Goal: Information Seeking & Learning: Check status

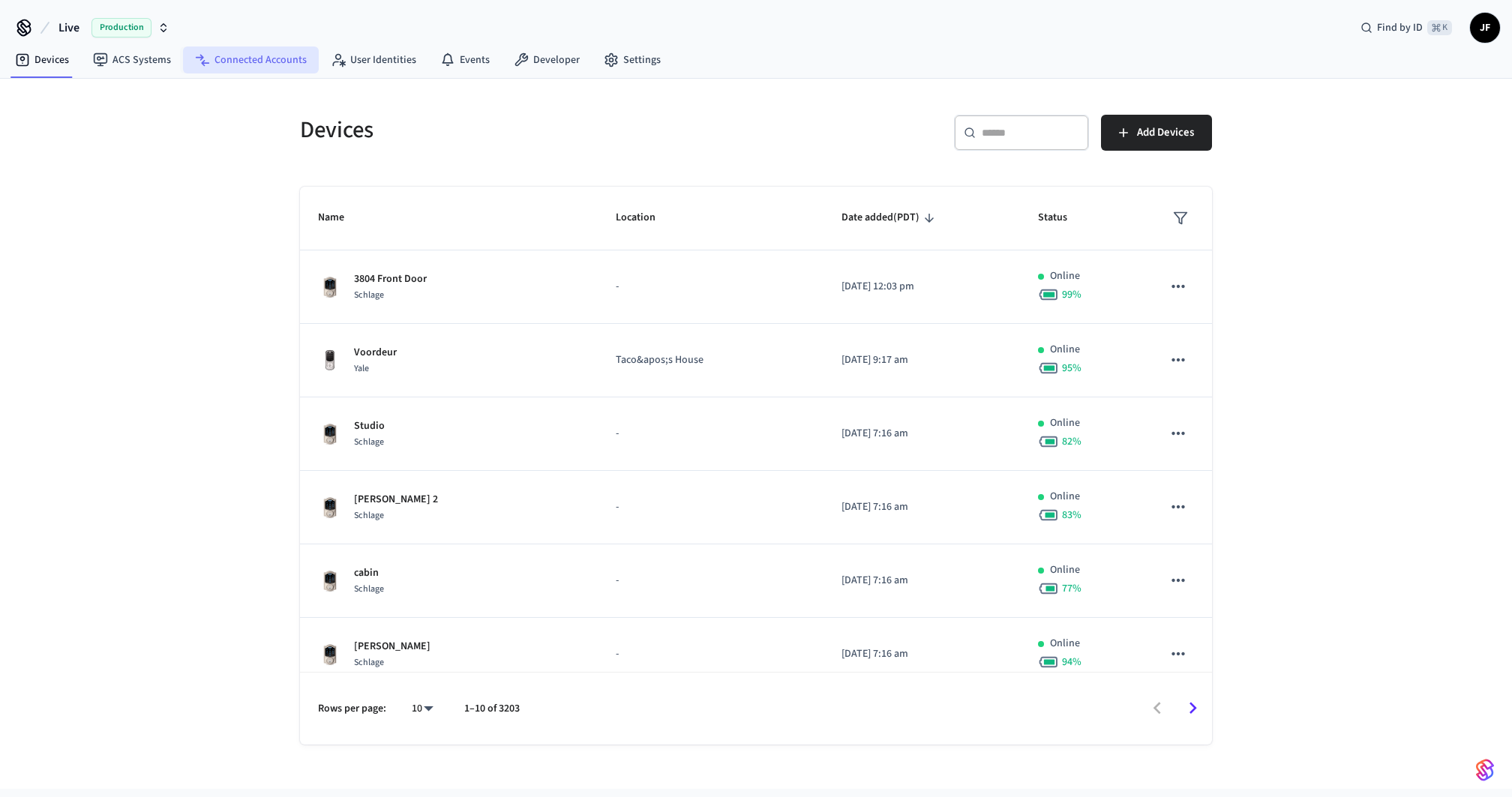
click at [268, 54] on link "Connected Accounts" at bounding box center [251, 60] width 136 height 27
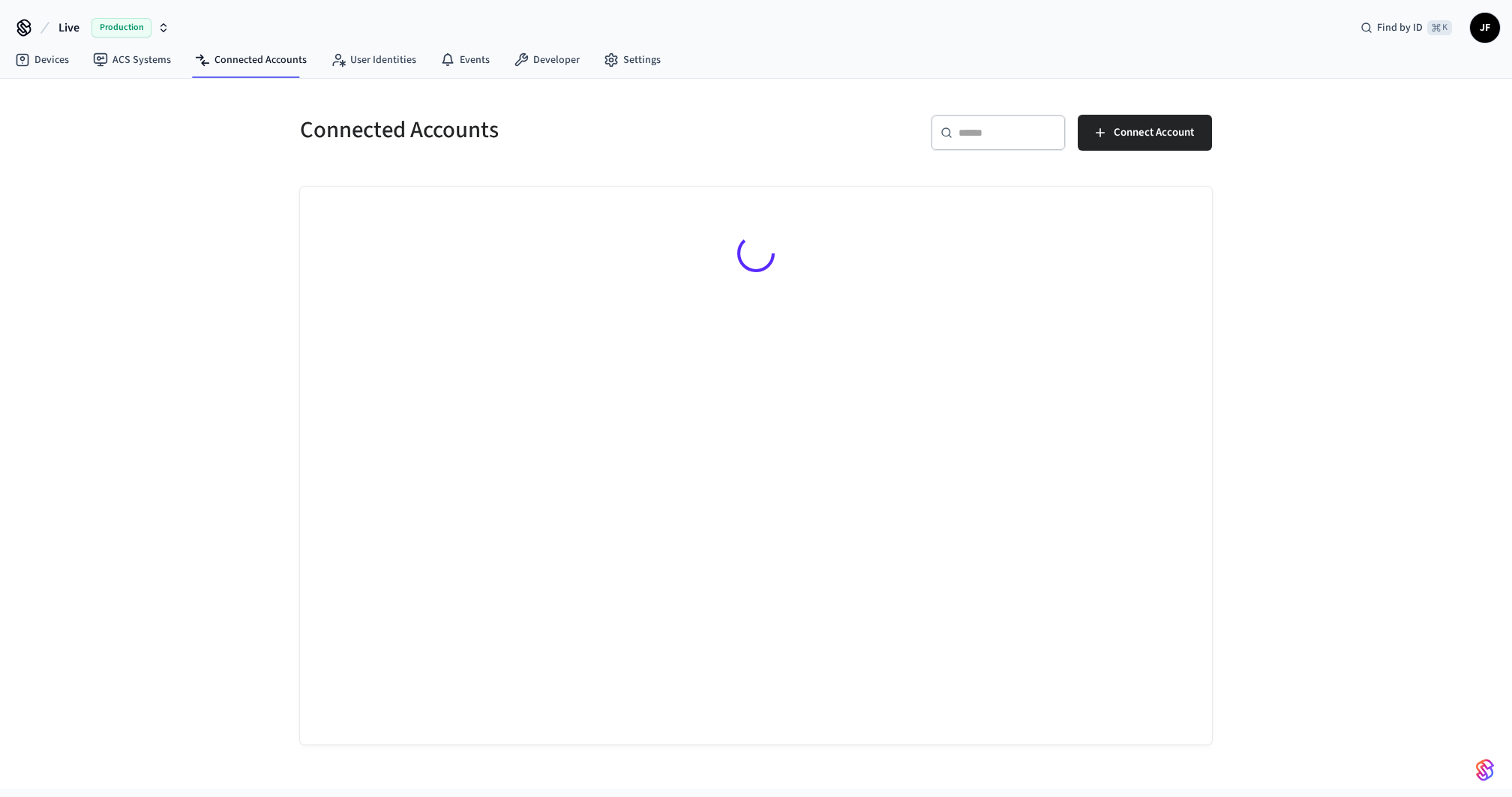
click at [38, 27] on icon at bounding box center [45, 27] width 18 height 18
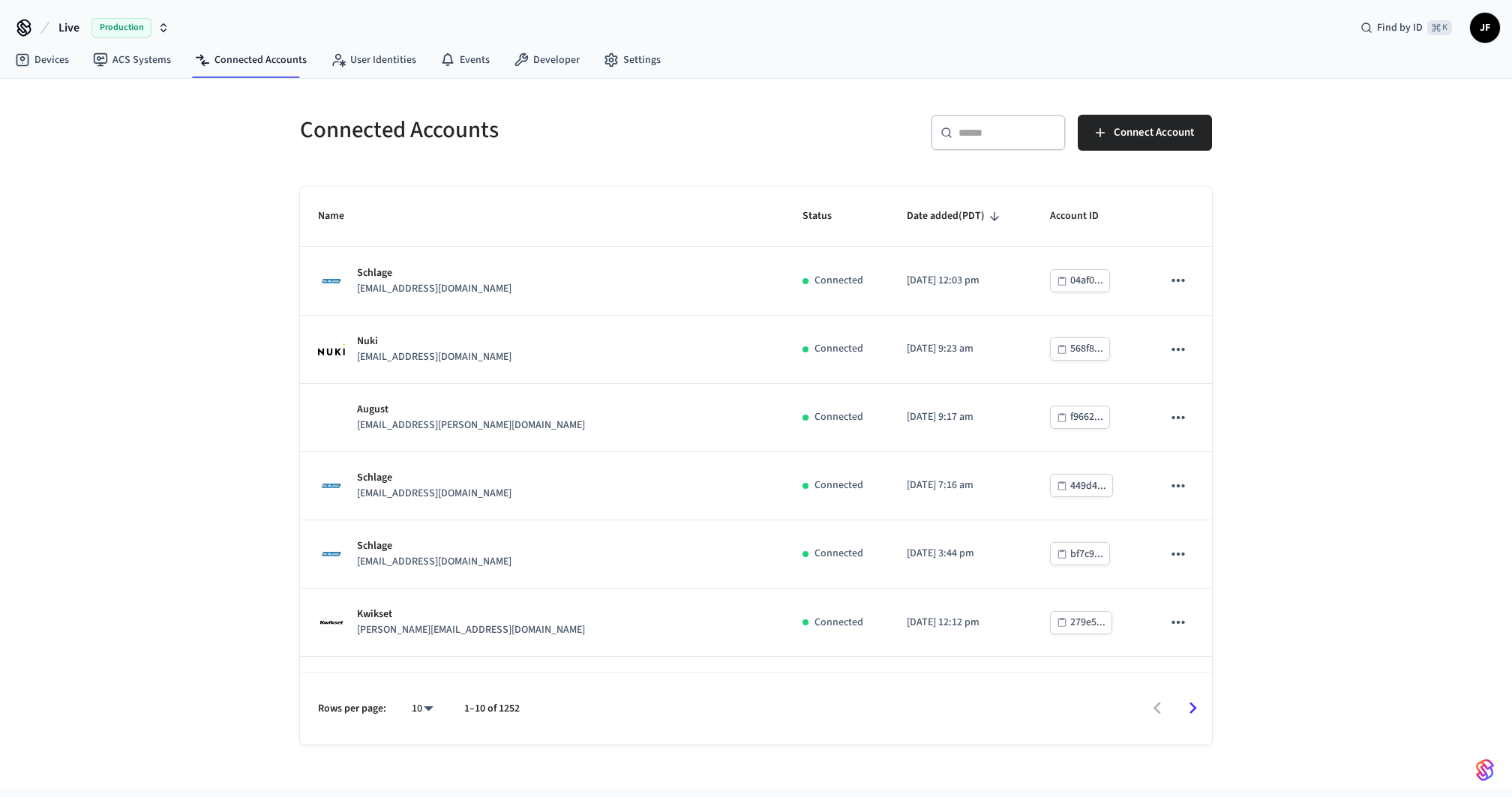
click at [88, 26] on button "Live Production" at bounding box center [114, 27] width 120 height 31
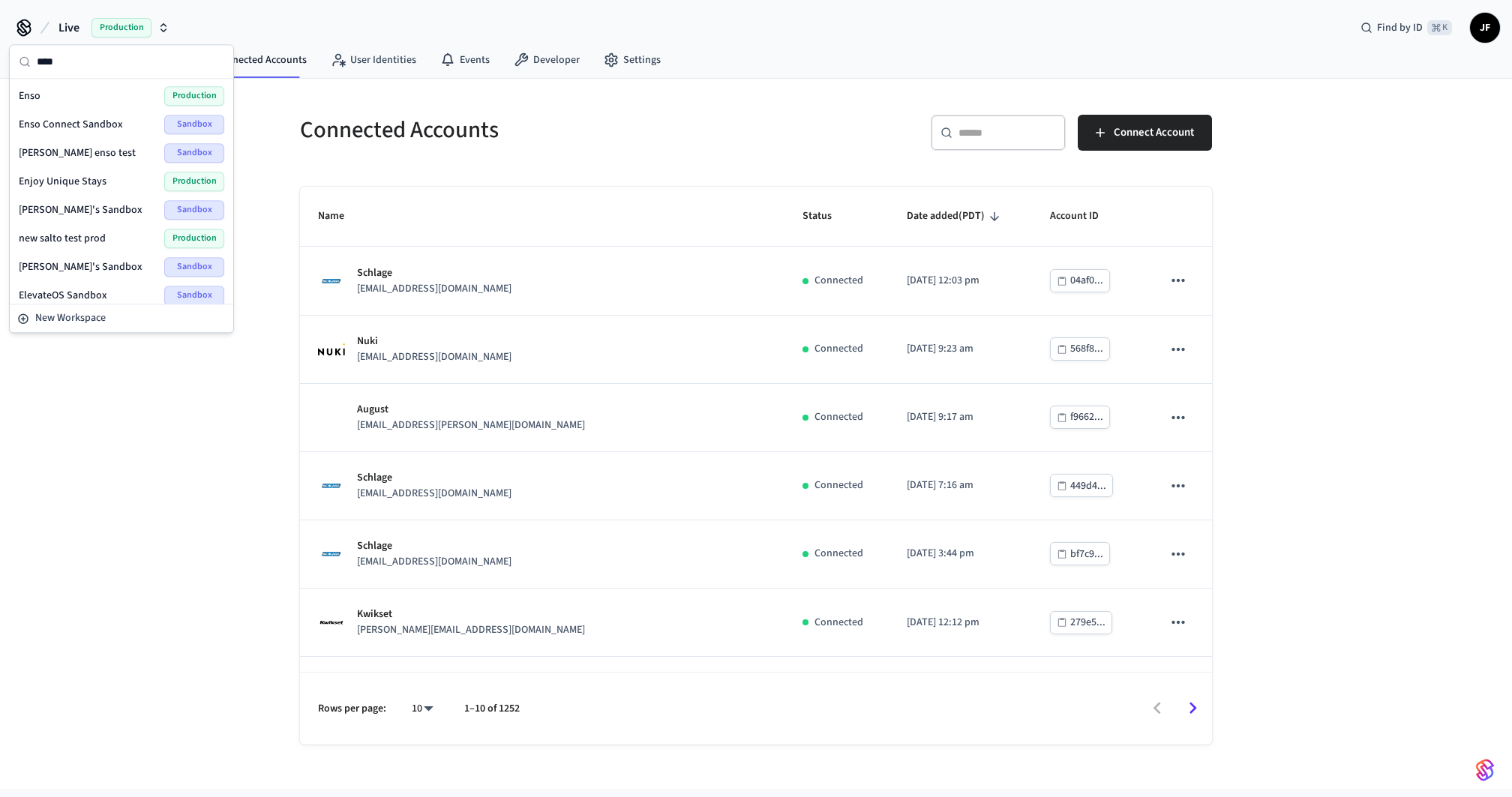
type input "****"
click at [62, 86] on div "Enso Production" at bounding box center [121, 95] width 205 height 19
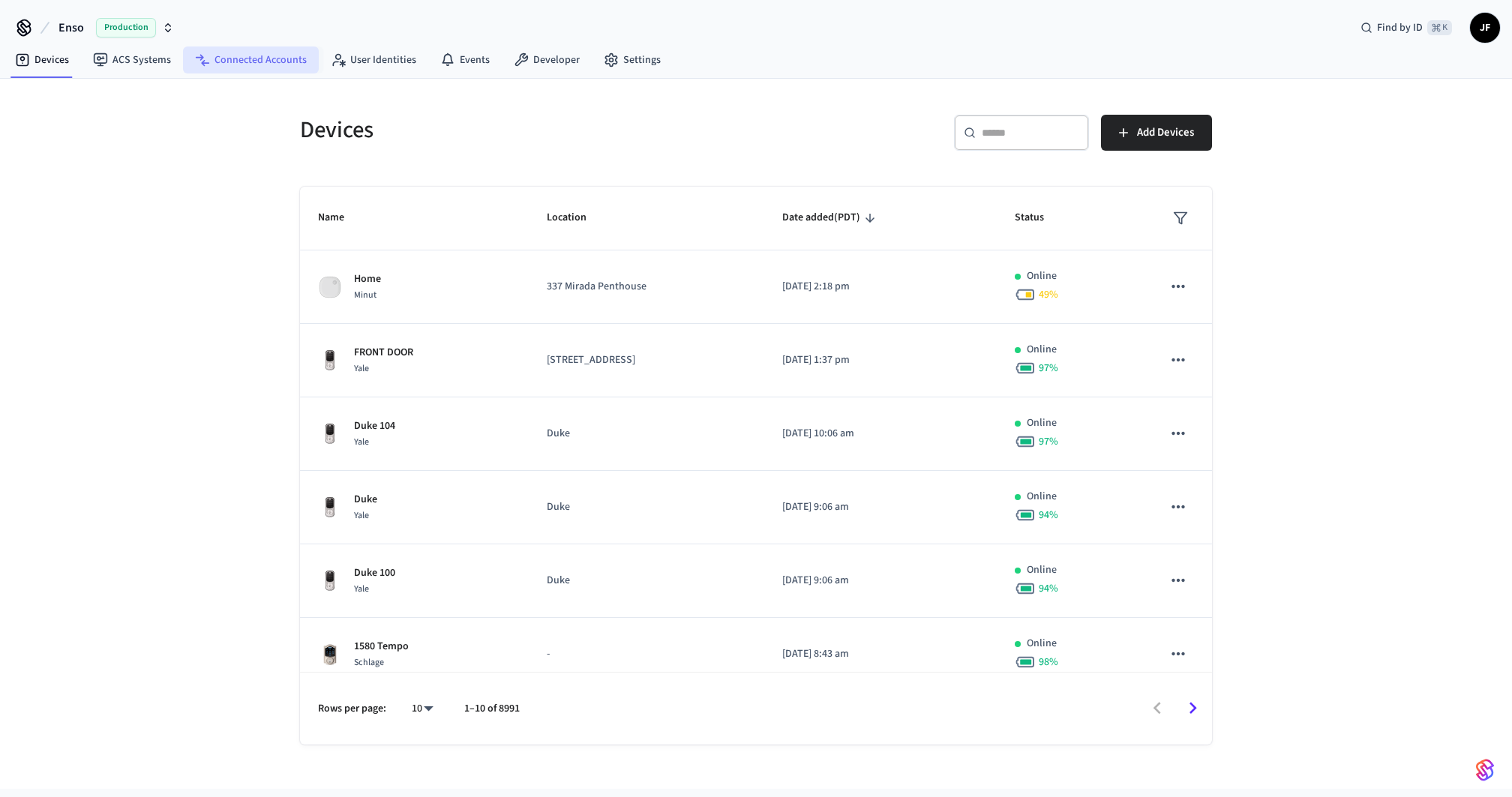
click at [286, 70] on link "Connected Accounts" at bounding box center [251, 60] width 136 height 27
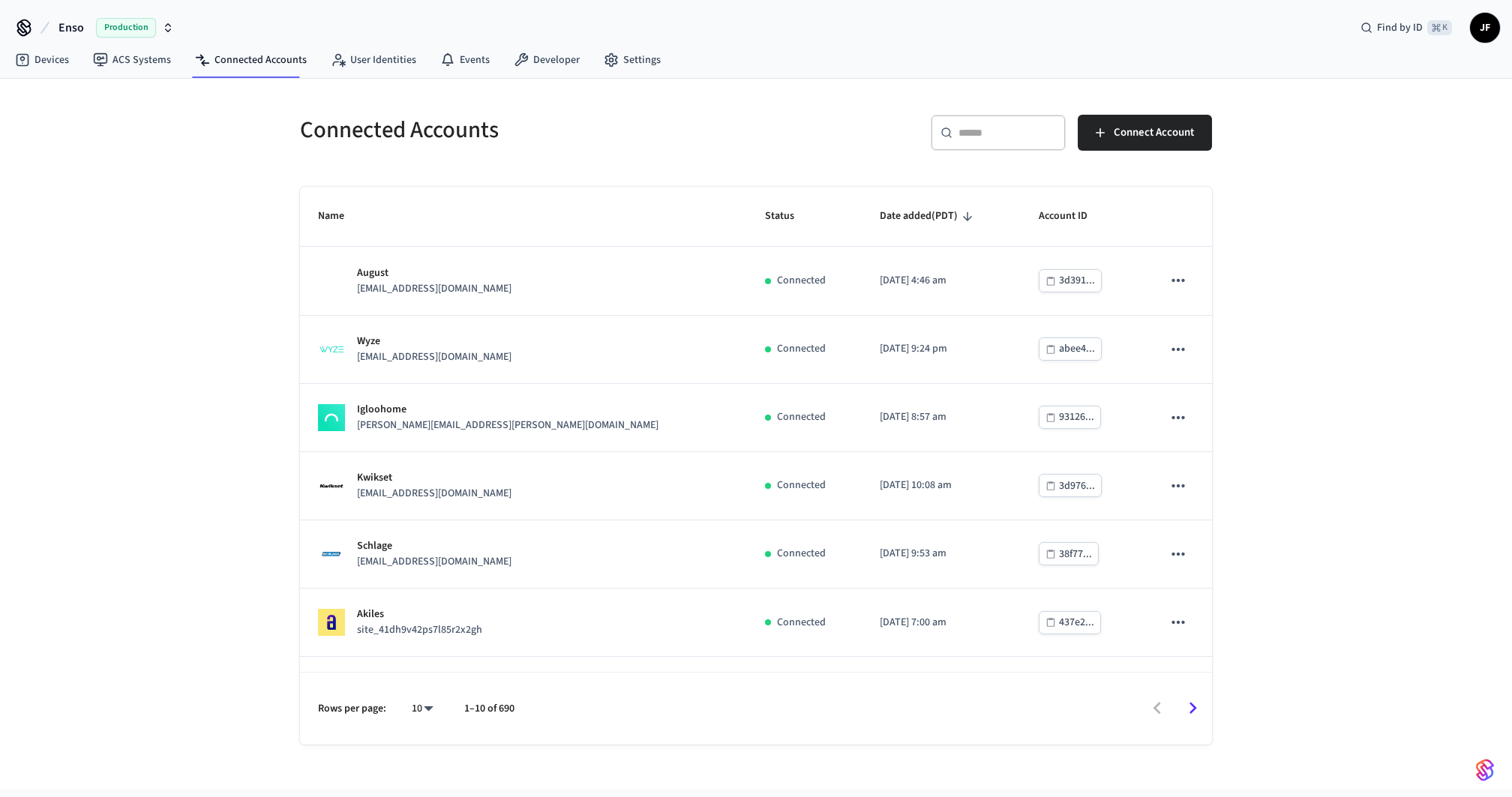
click at [428, 131] on h5 "Connected Accounts" at bounding box center [523, 130] width 447 height 31
drag, startPoint x: 349, startPoint y: 134, endPoint x: 440, endPoint y: 144, distance: 91.5
click at [349, 134] on h5 "Connected Accounts" at bounding box center [523, 130] width 447 height 31
click at [985, 136] on input "text" at bounding box center [1007, 133] width 97 height 15
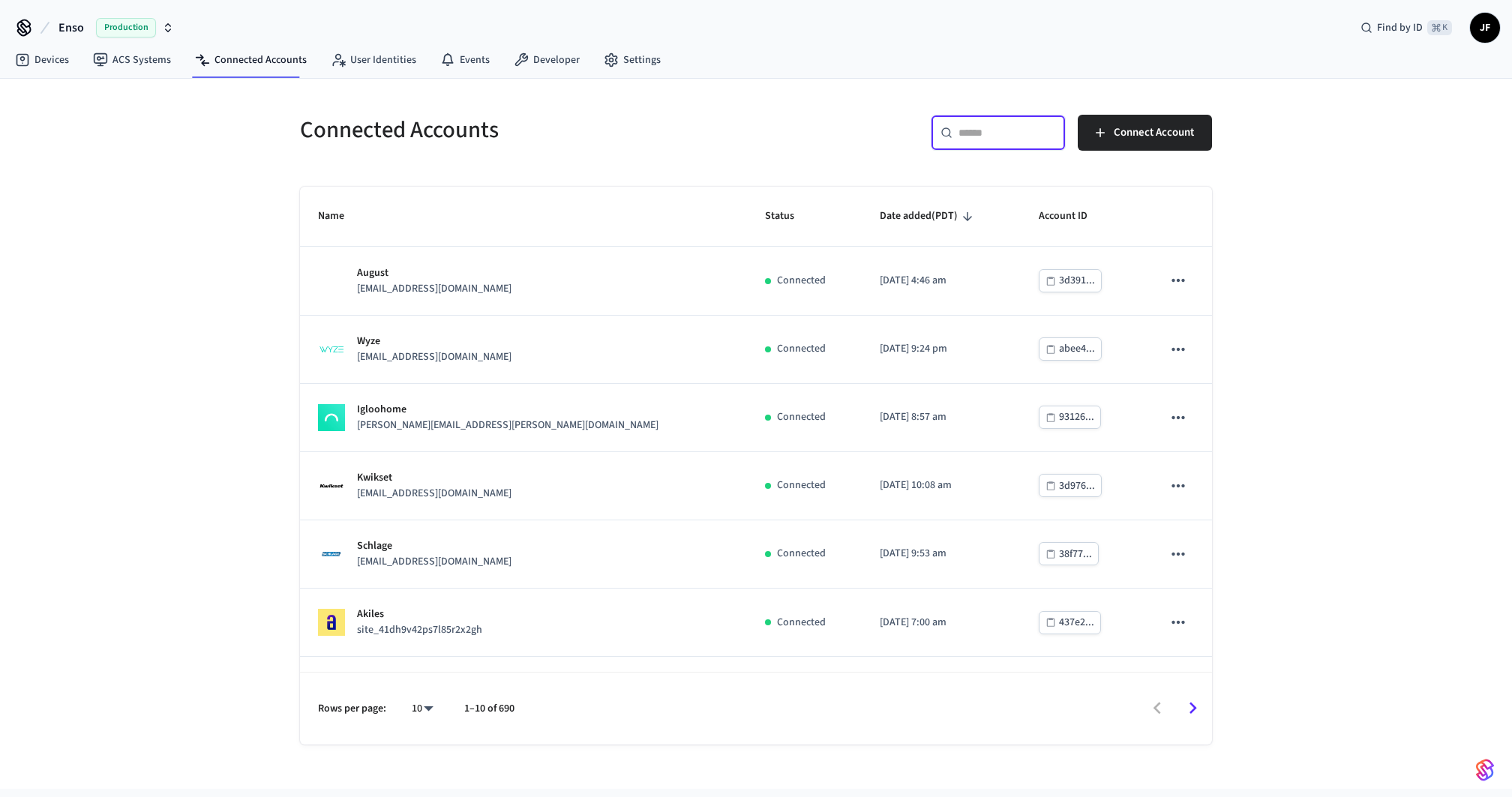
paste input "**********"
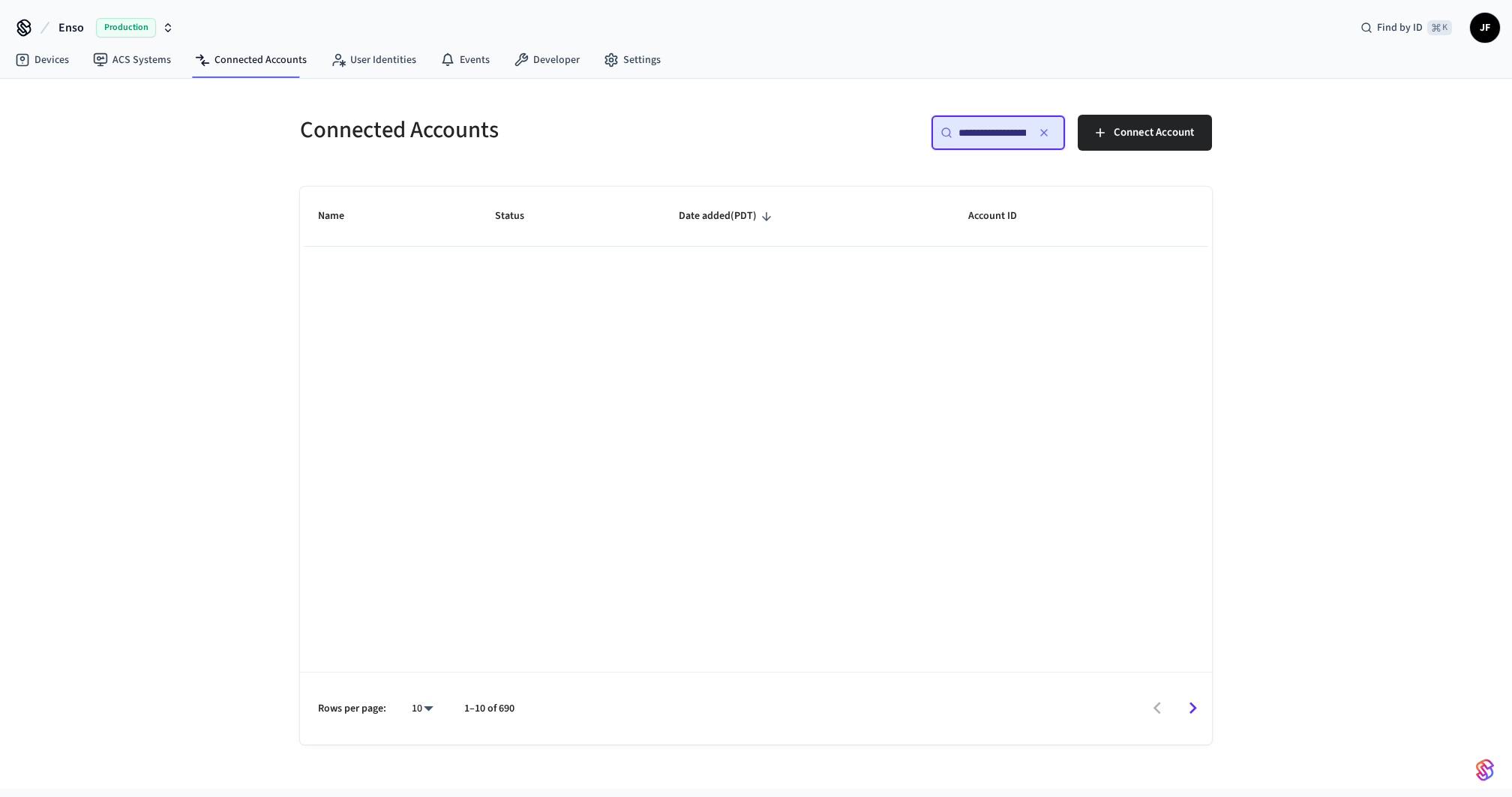
scroll to position [0, 109]
type input "**********"
click at [651, 146] on div "Connected Accounts" at bounding box center [514, 130] width 465 height 66
click at [322, 143] on h5 "Connected Accounts" at bounding box center [523, 130] width 447 height 31
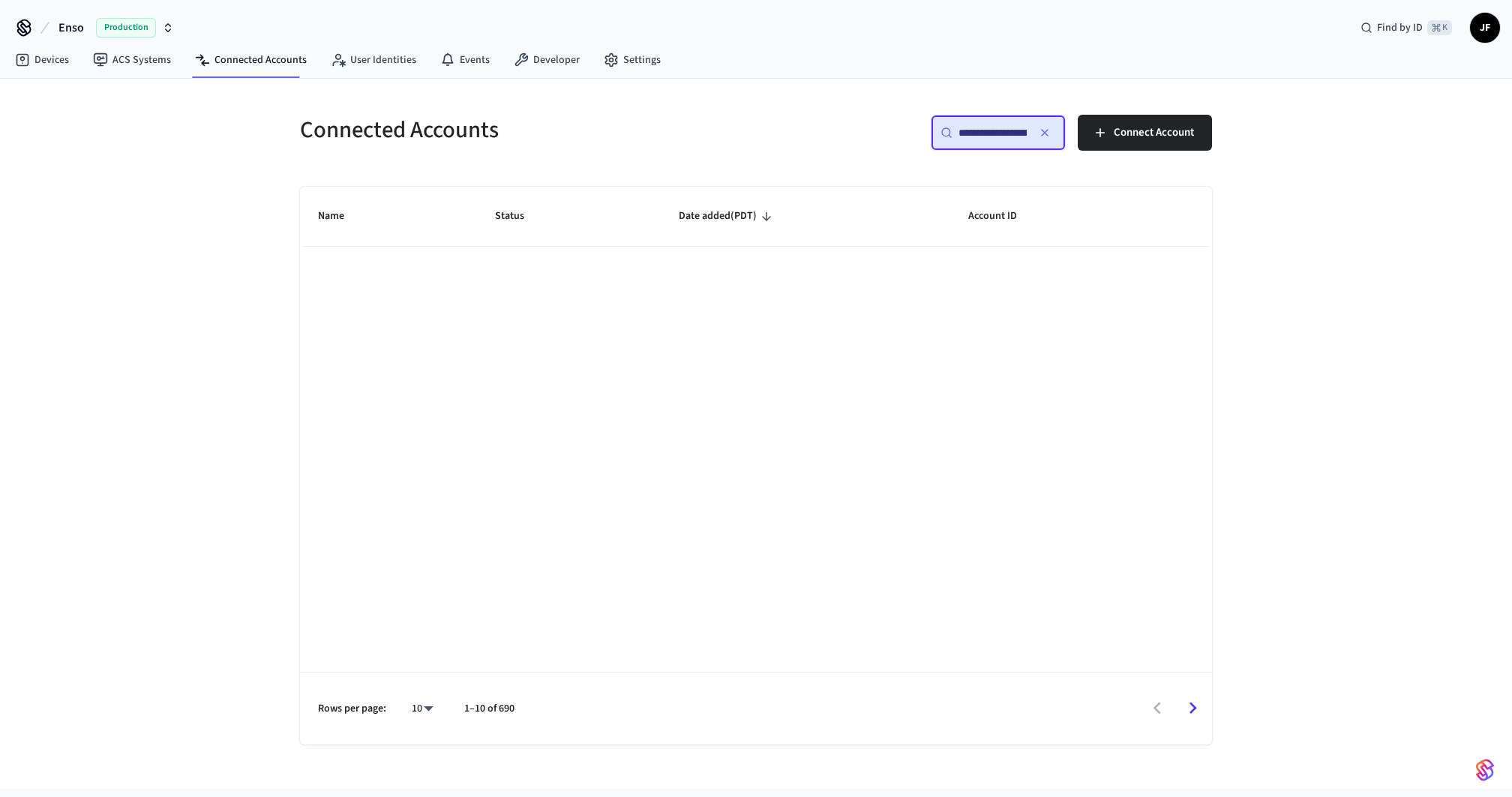
click at [87, 21] on button "Enso Production" at bounding box center [116, 27] width 125 height 31
type input "*****"
click at [61, 101] on div "SuiteOp Production" at bounding box center [121, 95] width 205 height 19
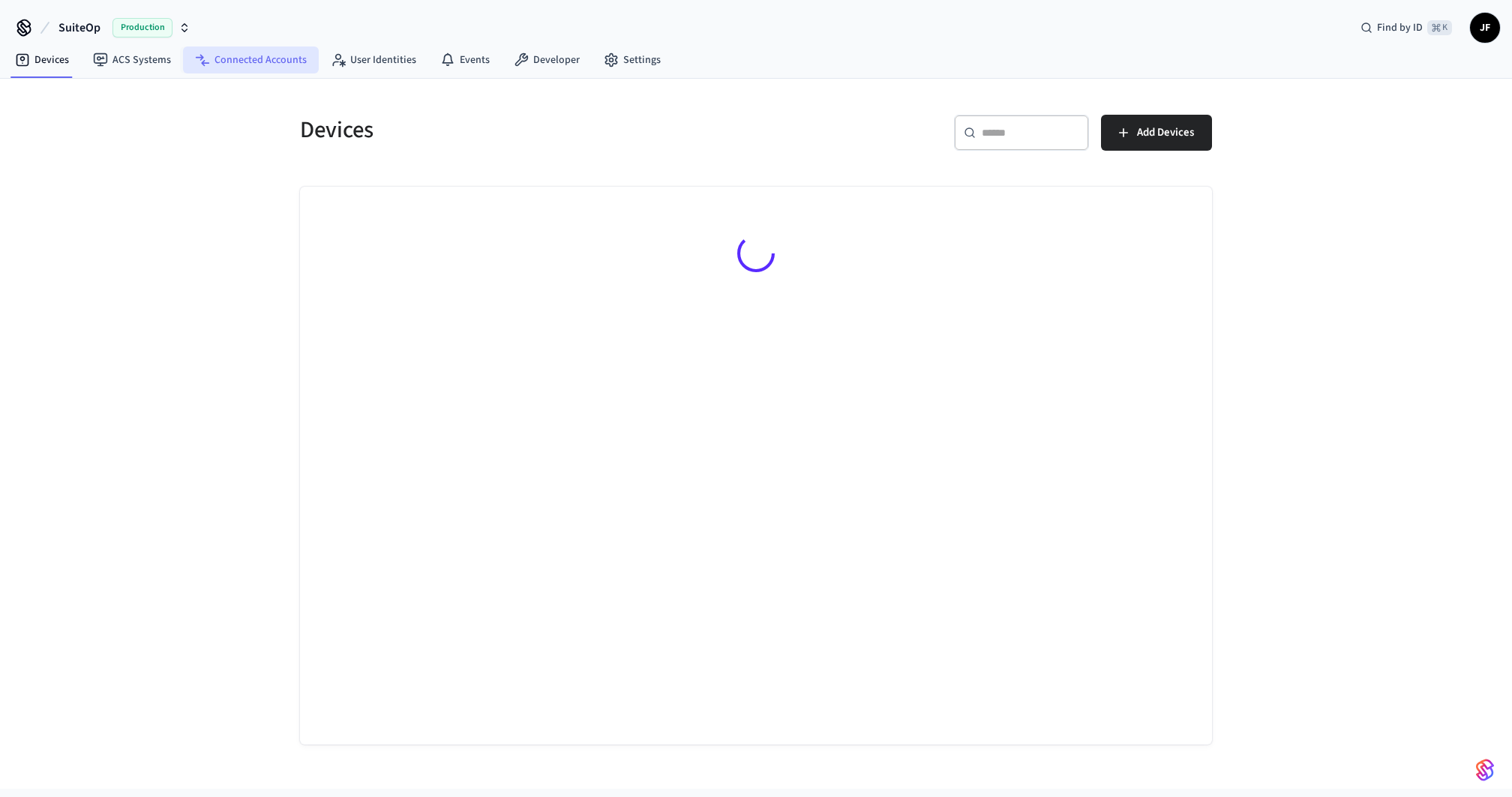
click at [243, 55] on link "Connected Accounts" at bounding box center [251, 60] width 136 height 27
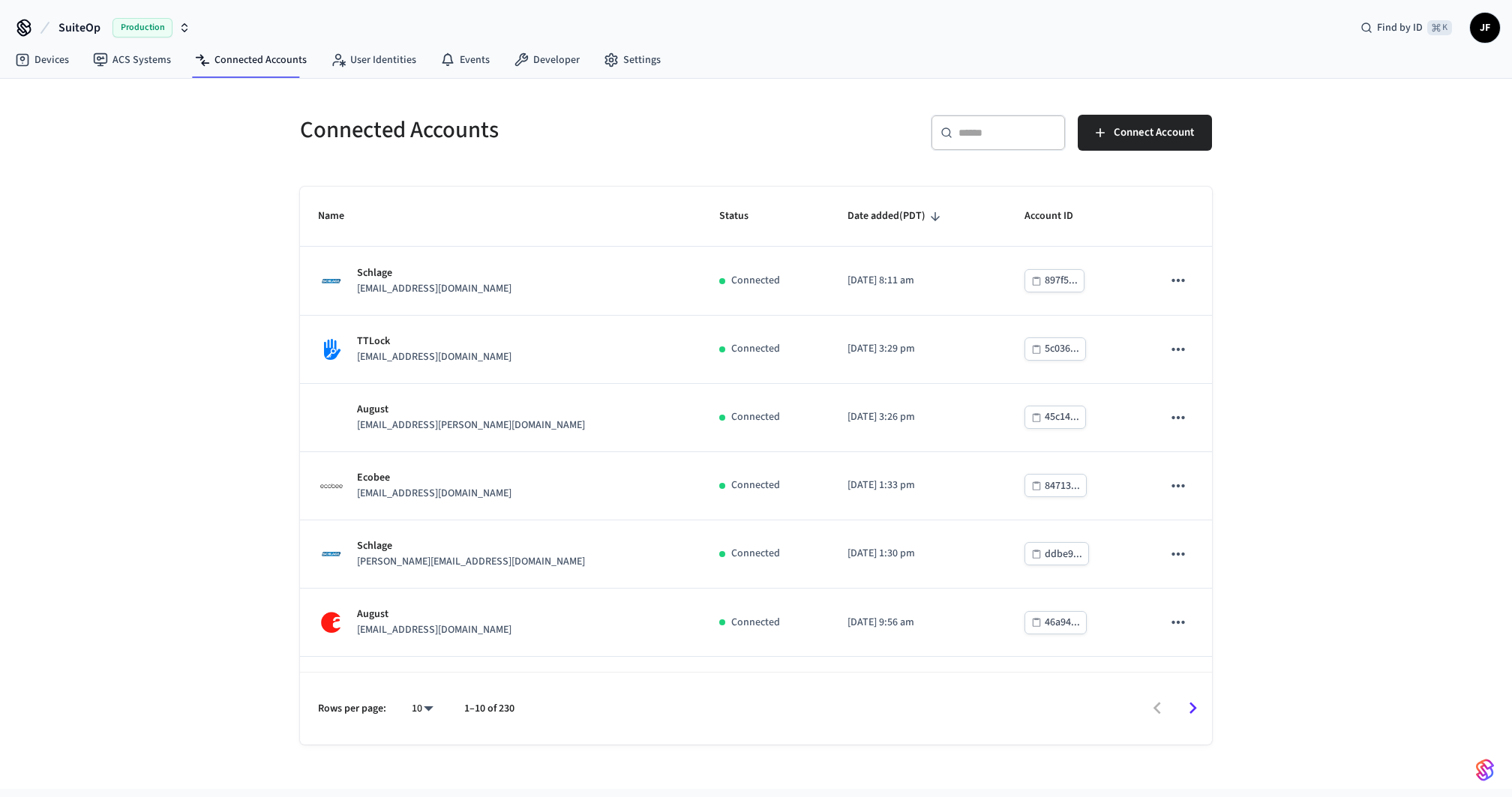
click at [994, 122] on div "​ ​" at bounding box center [998, 132] width 135 height 36
paste input "**********"
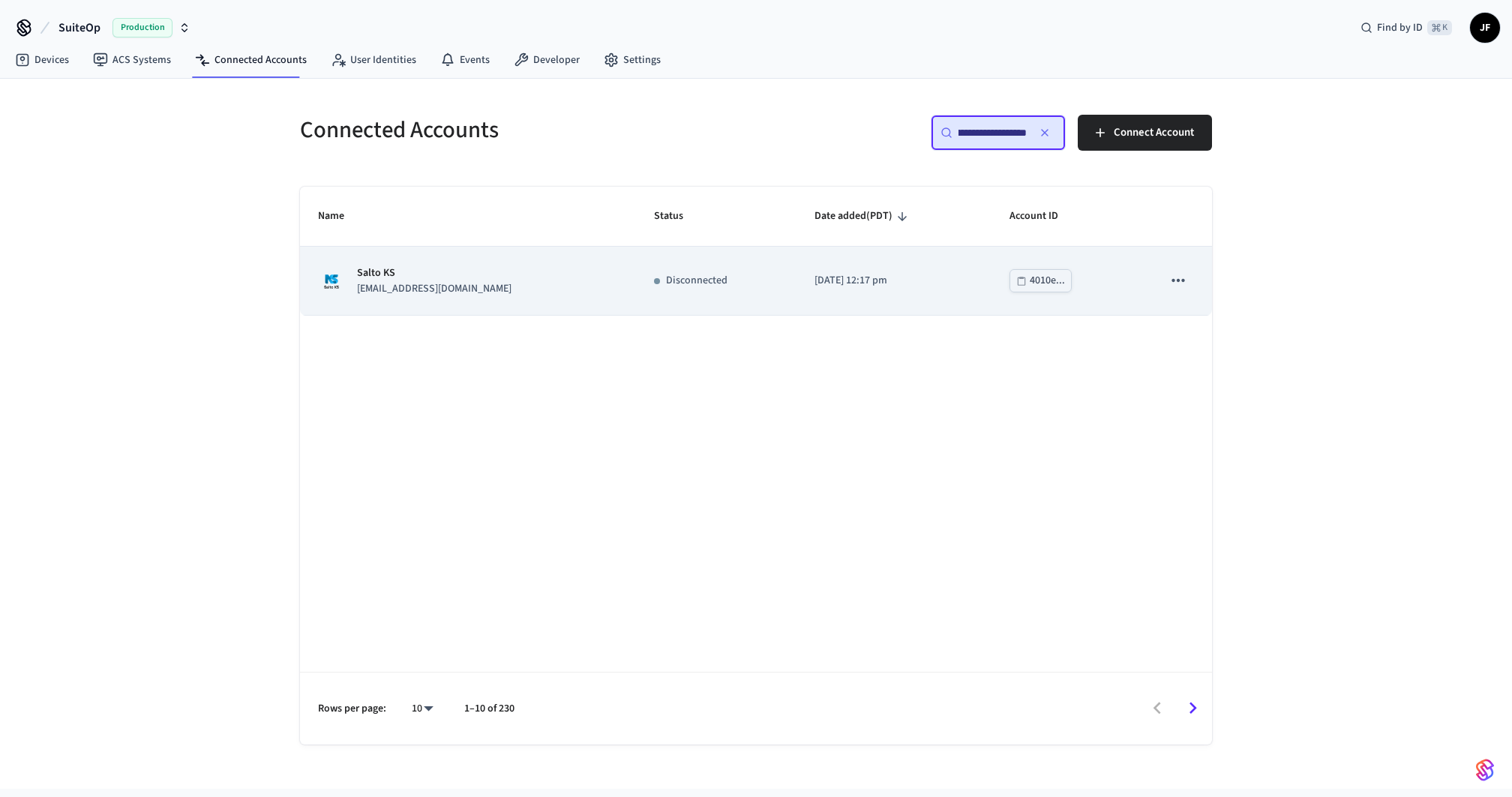
type input "**********"
click at [666, 284] on p "Disconnected" at bounding box center [696, 280] width 61 height 16
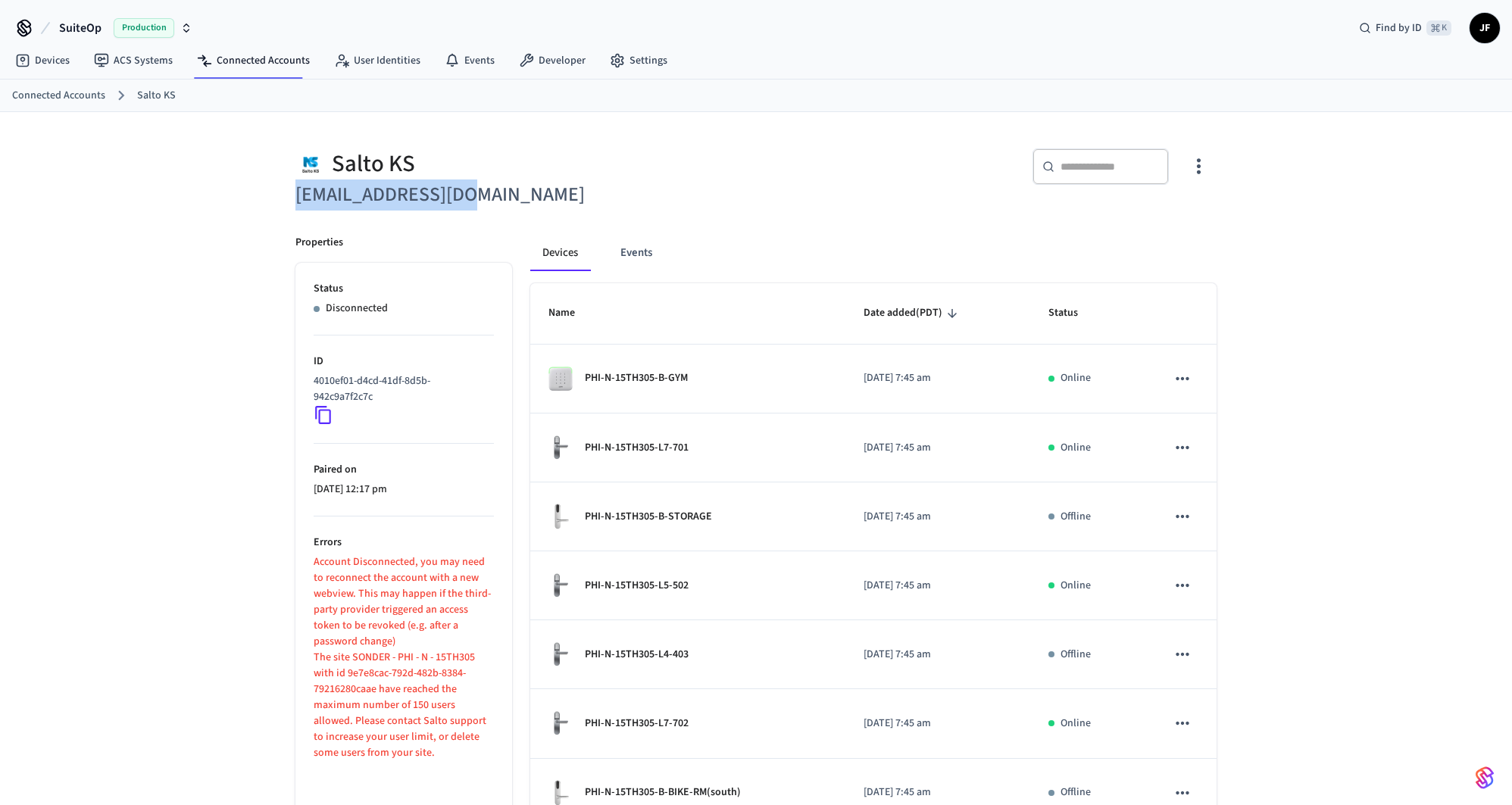
drag, startPoint x: 275, startPoint y: 204, endPoint x: 561, endPoint y: 192, distance: 286.3
click at [561, 192] on div "Salto KS it@staysosuite.com ​ ​ Properties Status Disconnected ID 4010ef01-d4cd…" at bounding box center [756, 610] width 970 height 996
click at [561, 192] on h6 "it@staysosuite.com" at bounding box center [521, 195] width 452 height 31
click at [696, 163] on div "Salto KS" at bounding box center [521, 164] width 452 height 31
click at [640, 170] on div "Salto KS" at bounding box center [521, 164] width 452 height 31
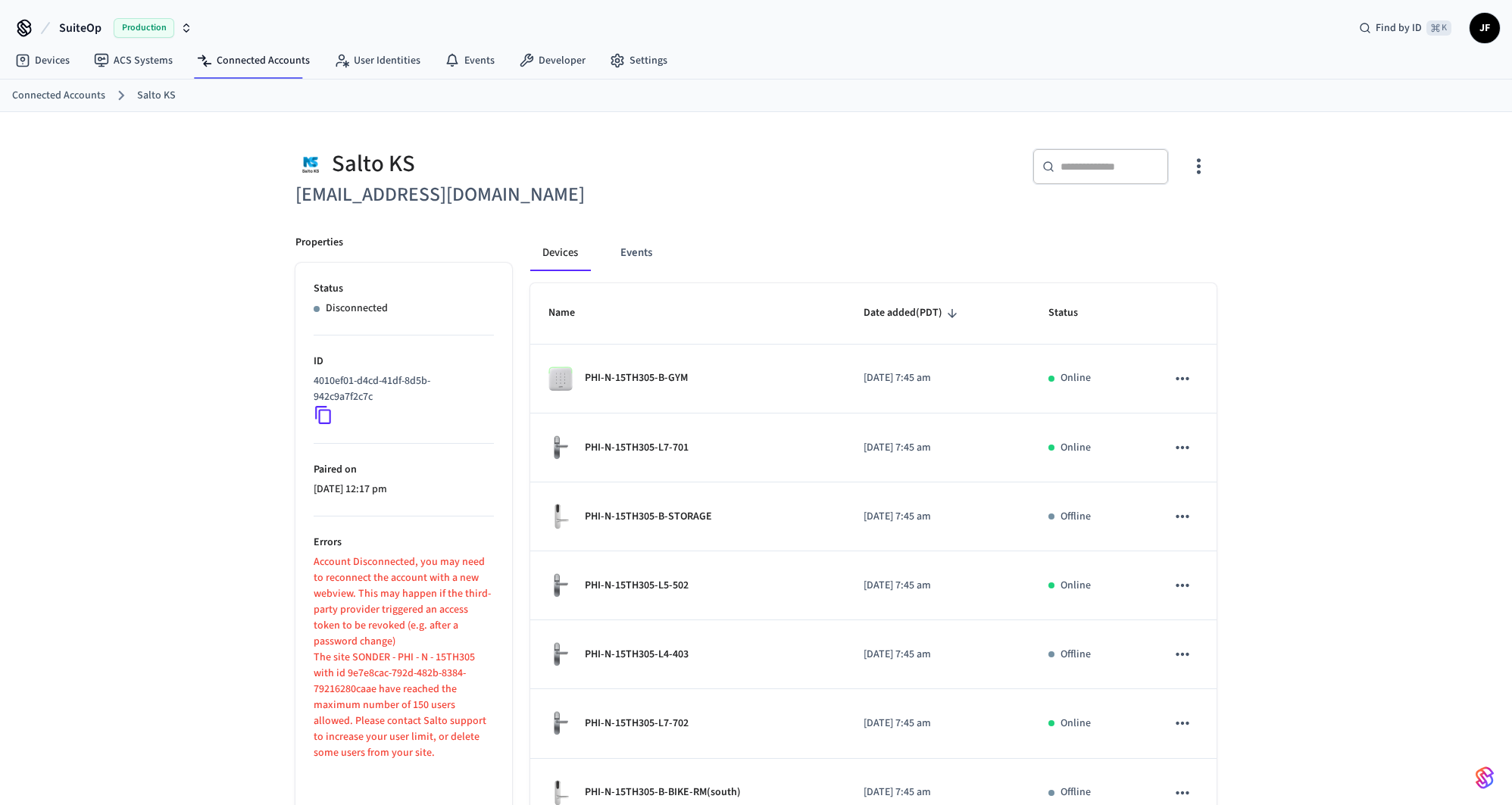
click at [557, 158] on div "Salto KS" at bounding box center [521, 164] width 452 height 31
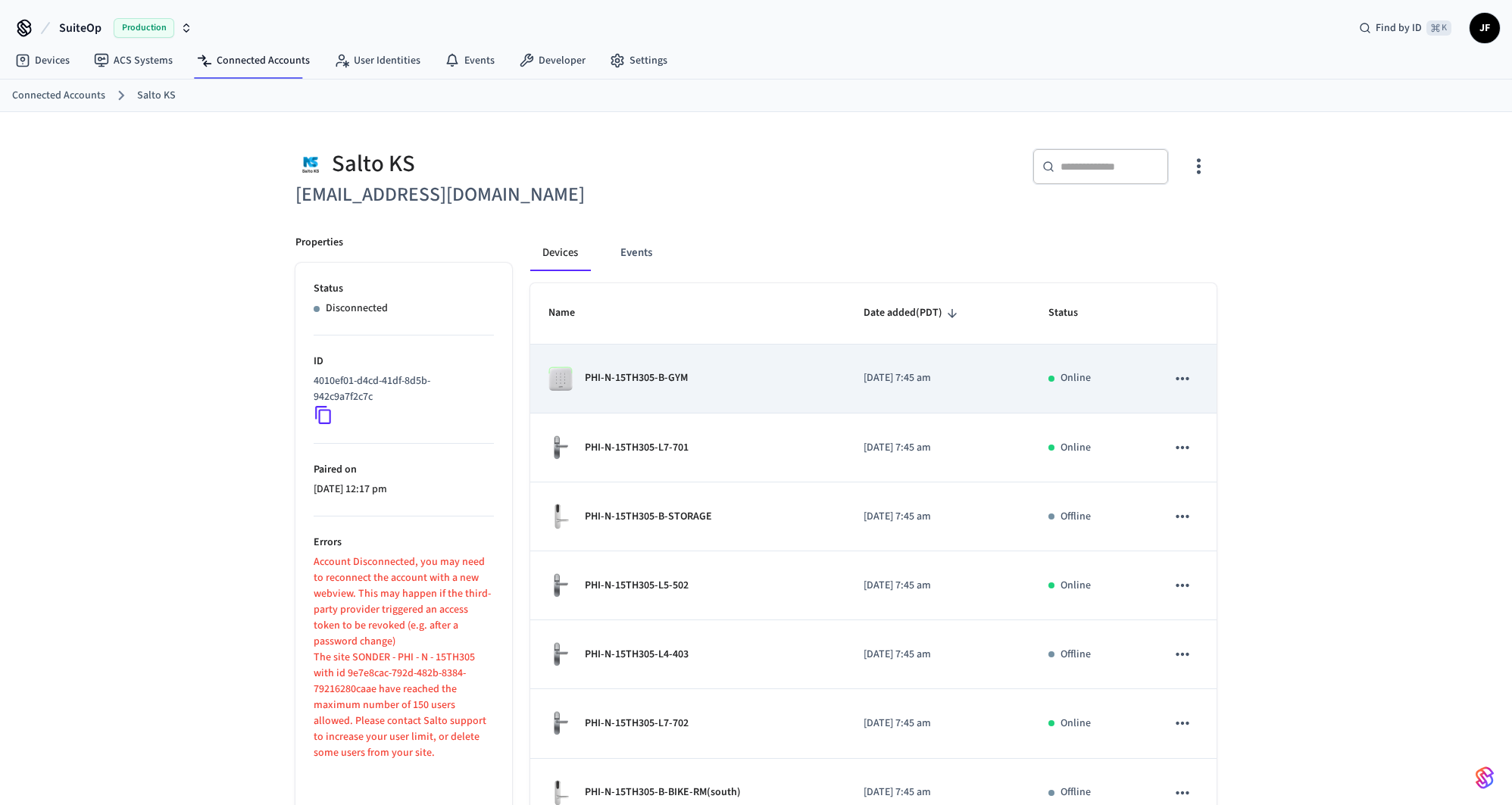
click at [709, 373] on div "PHI-N-15TH305-B-GYM" at bounding box center [688, 378] width 279 height 24
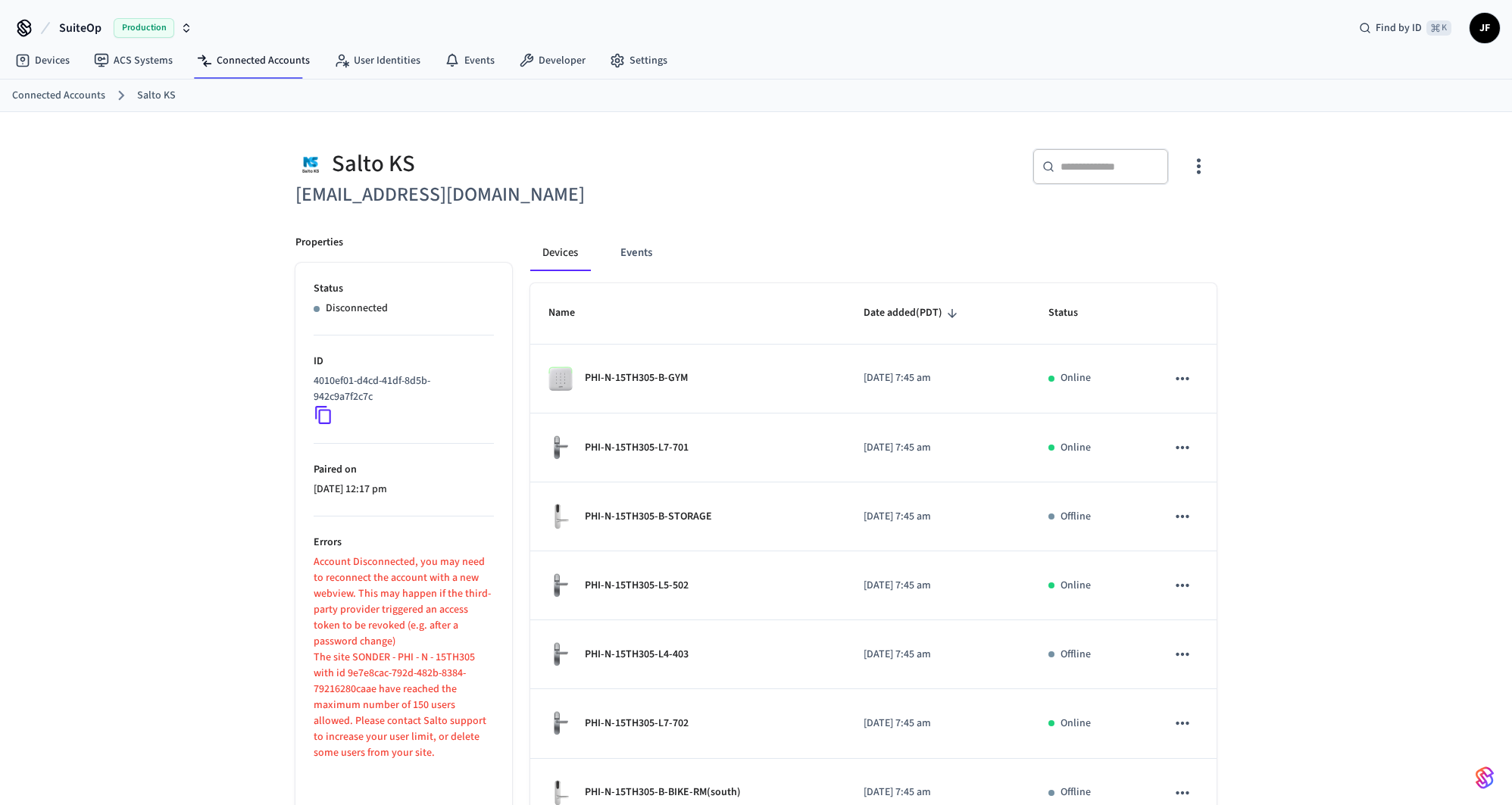
click at [324, 411] on icon at bounding box center [323, 415] width 19 height 19
click at [260, 248] on div "Salto KS it@staysosuite.com ​ ​ Properties Status Disconnected ID 4010ef01-d4cd…" at bounding box center [756, 610] width 1512 height 996
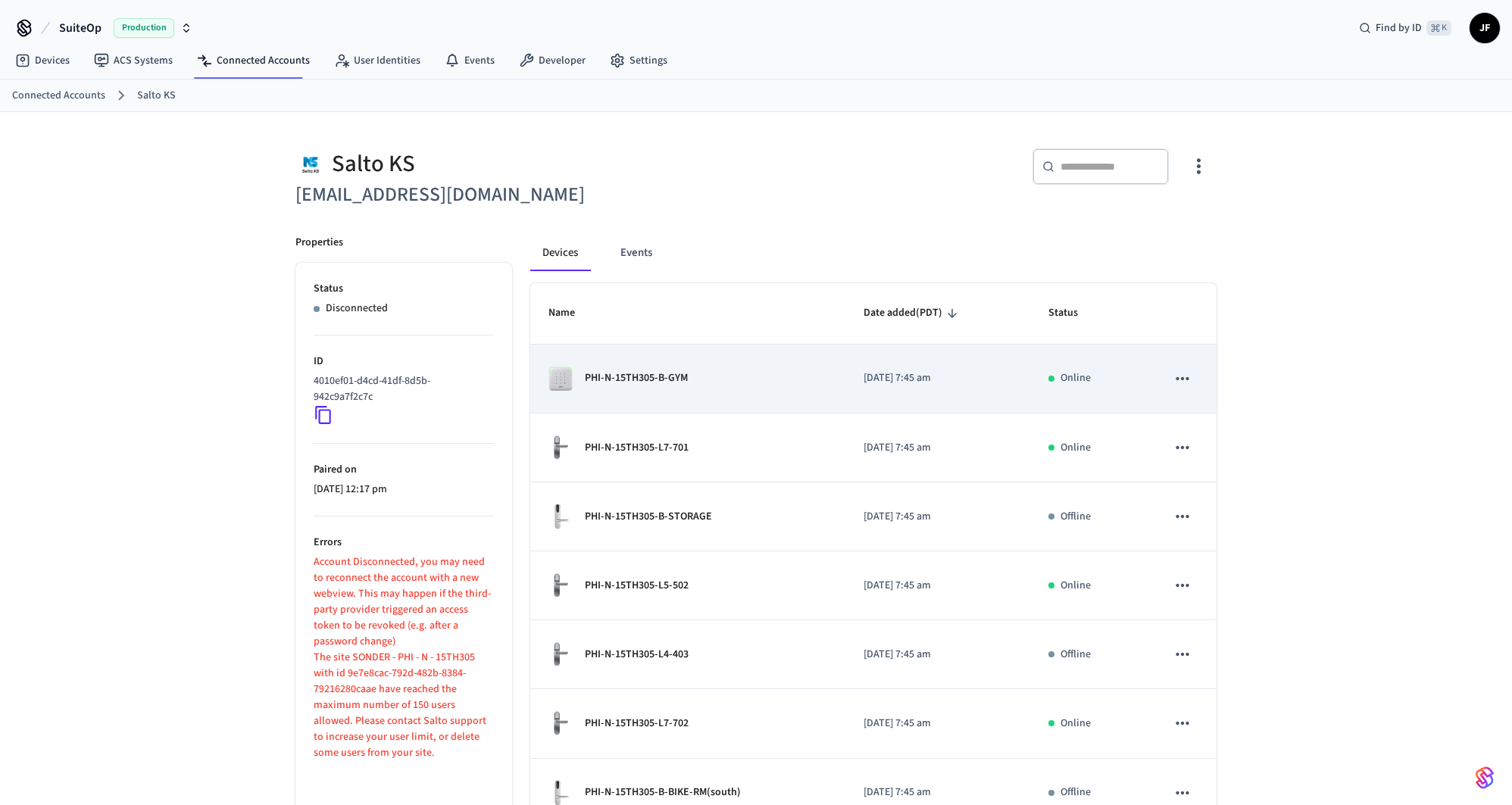
click at [757, 372] on div "PHI-N-15TH305-B-GYM" at bounding box center [688, 378] width 279 height 24
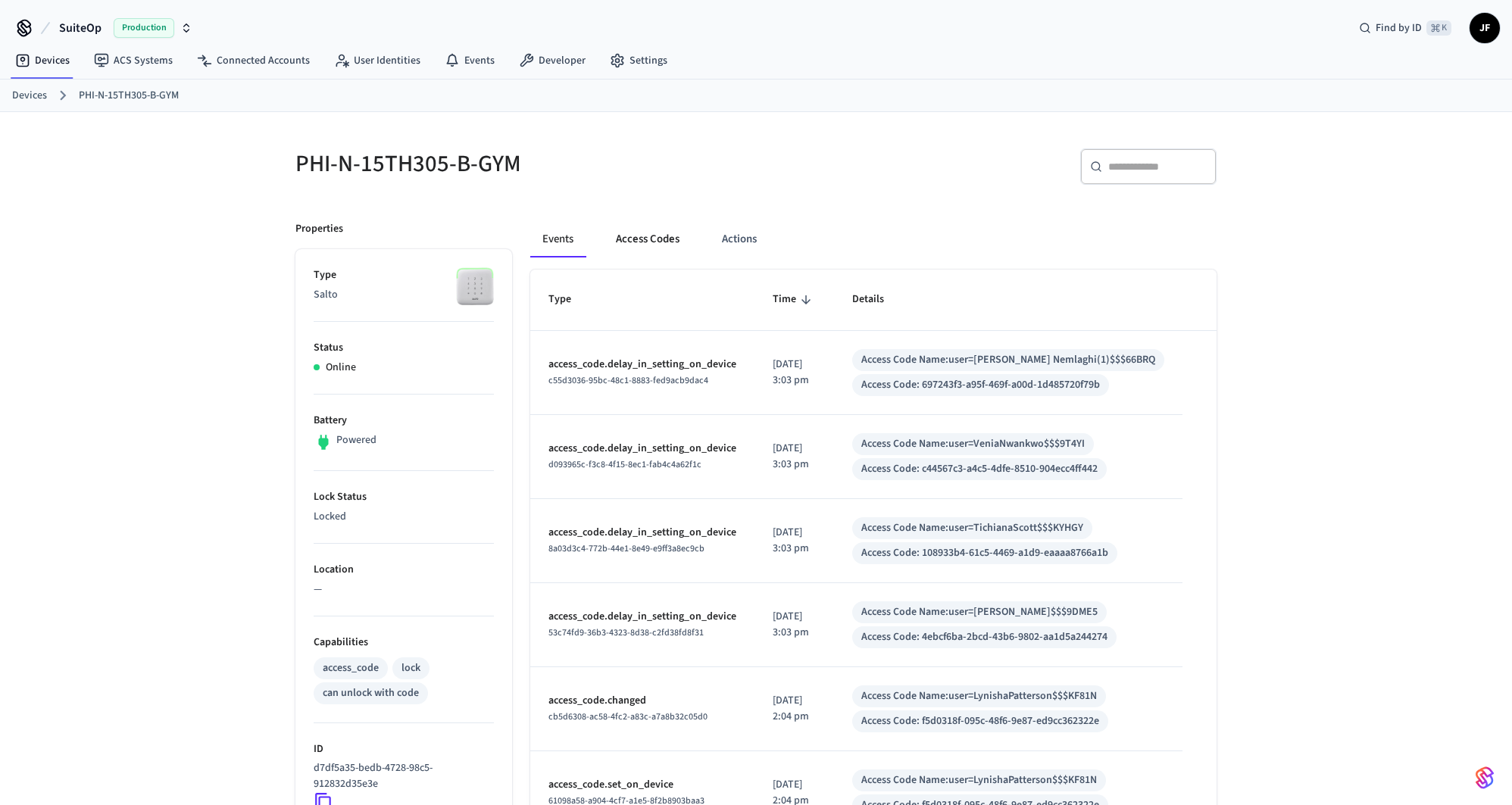
click at [638, 252] on button "Access Codes" at bounding box center [647, 239] width 88 height 36
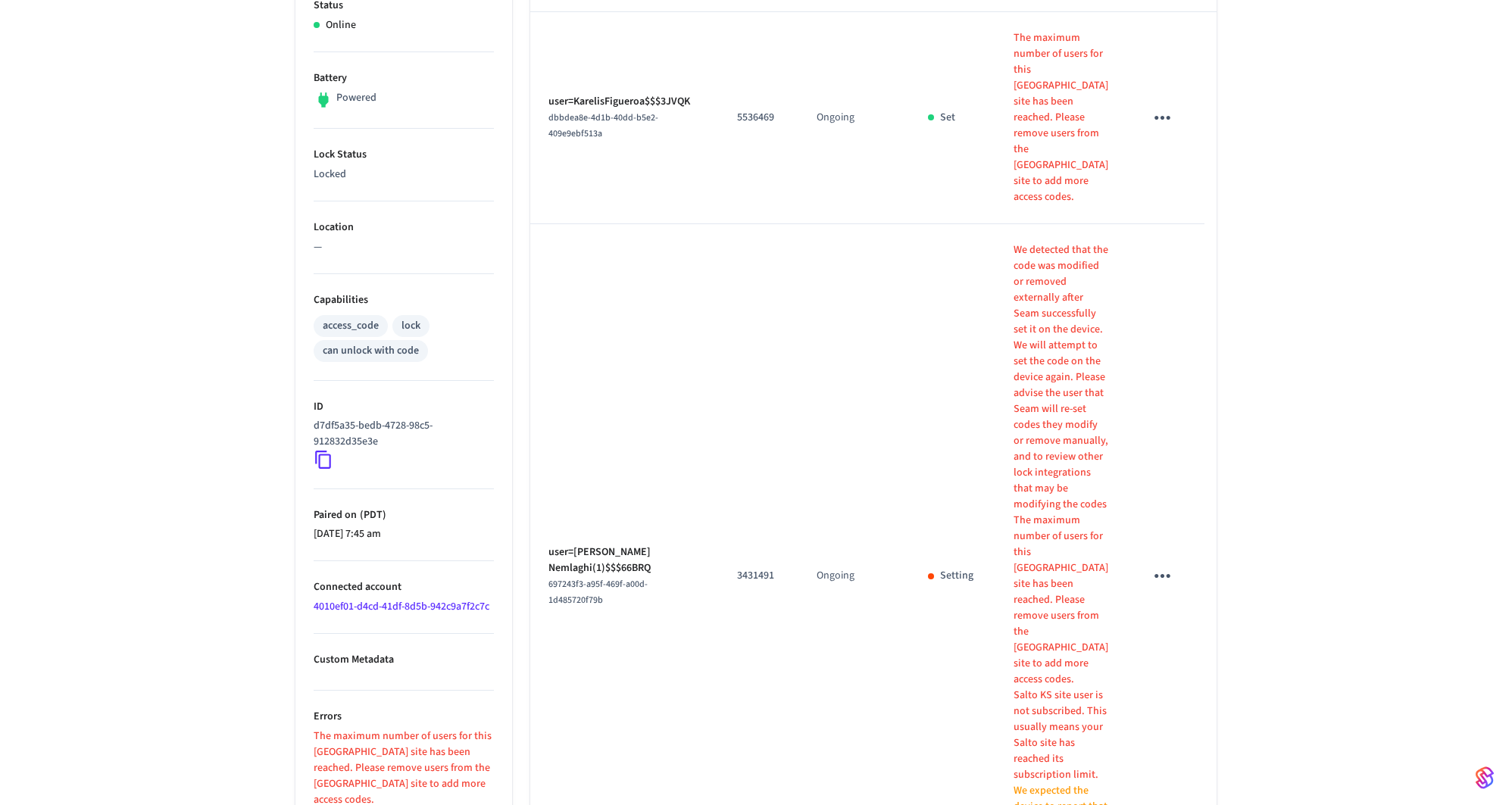
scroll to position [303, 0]
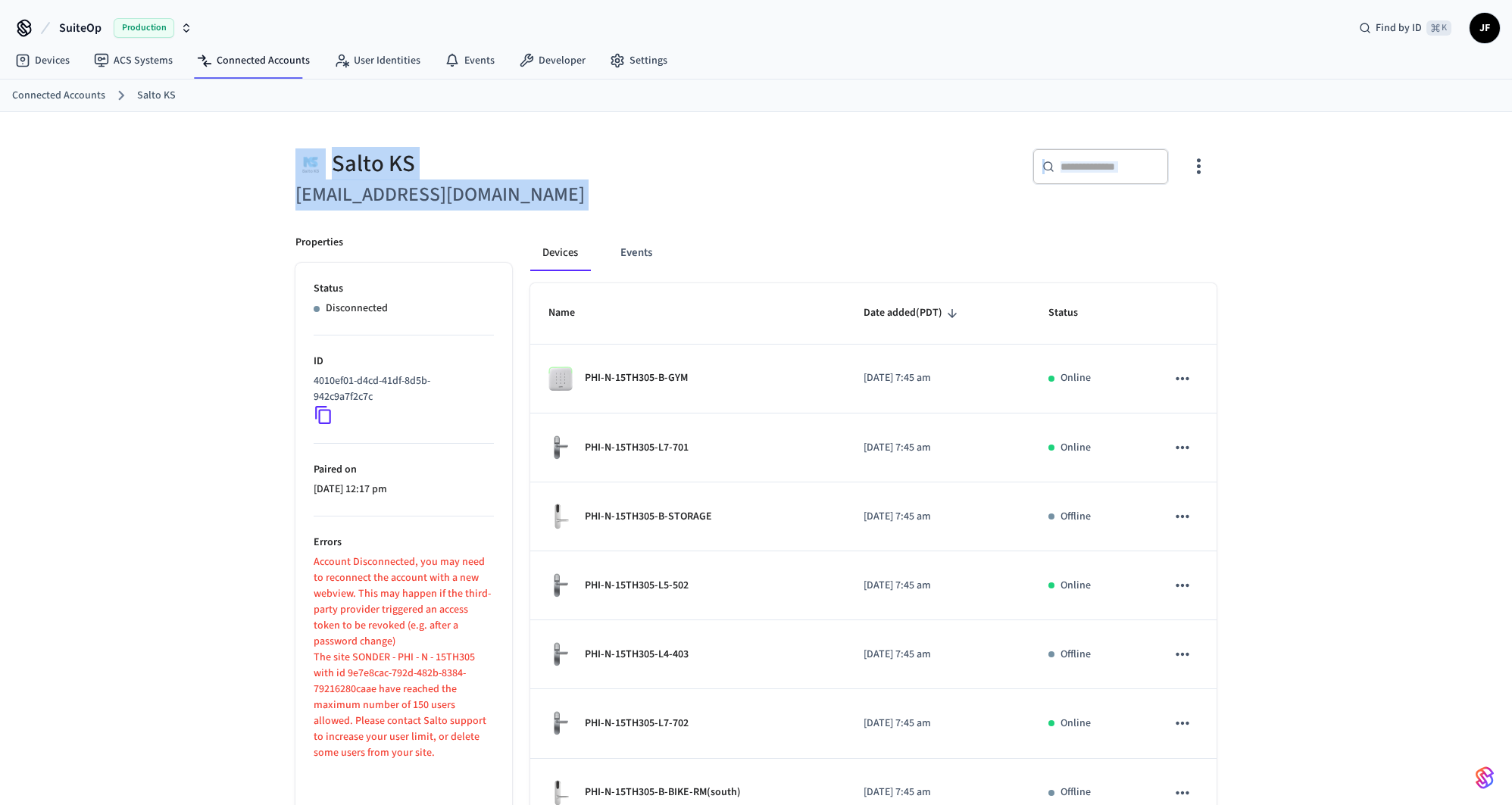
drag, startPoint x: 385, startPoint y: 193, endPoint x: 491, endPoint y: 214, distance: 108.1
click at [491, 214] on div "Salto KS it@staysosuite.com ​ ​ Properties Status Disconnected ID 4010ef01-d4cd…" at bounding box center [755, 619] width 945 height 978
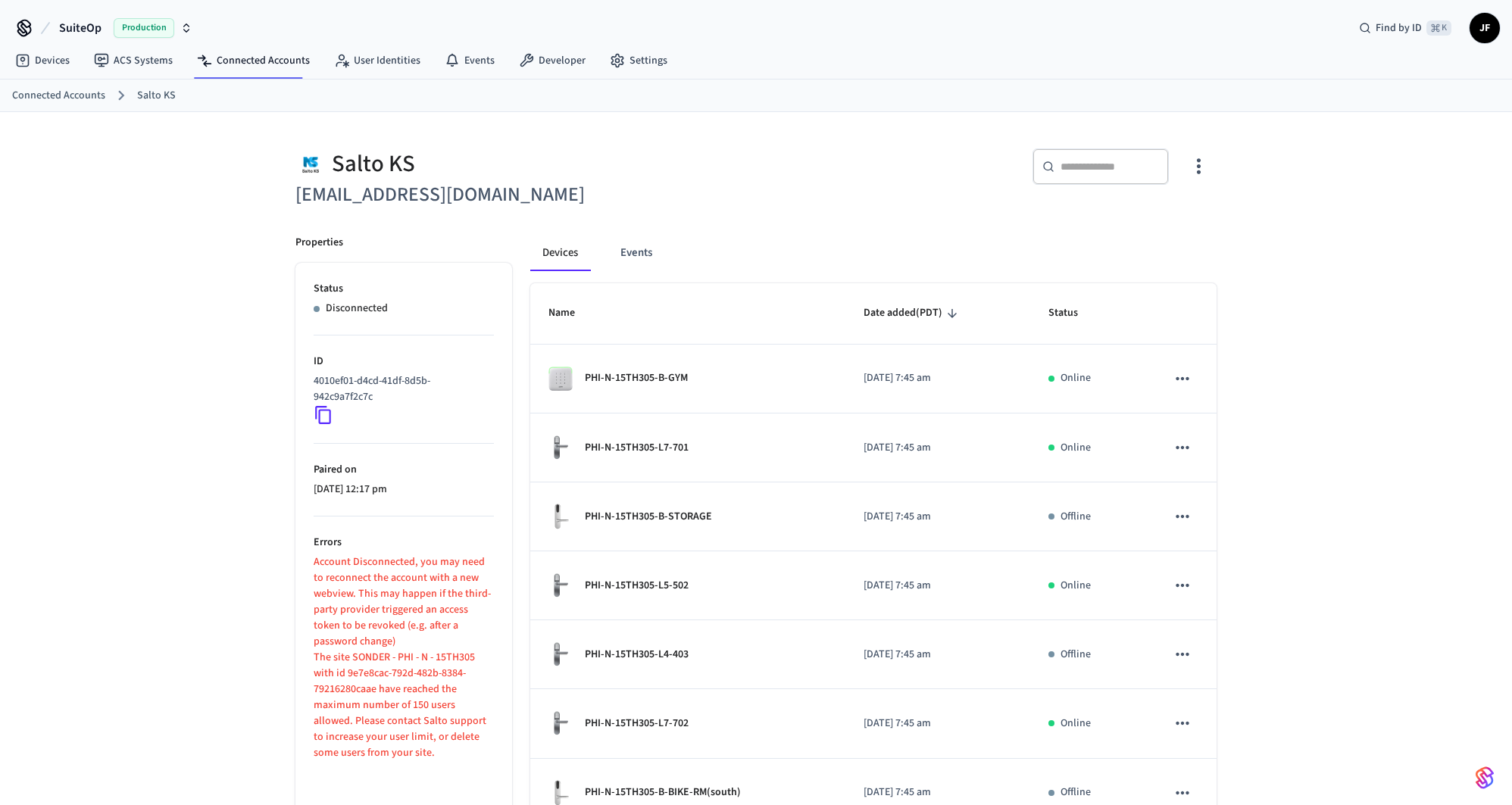
click at [493, 204] on h6 "it@staysosuite.com" at bounding box center [521, 195] width 452 height 31
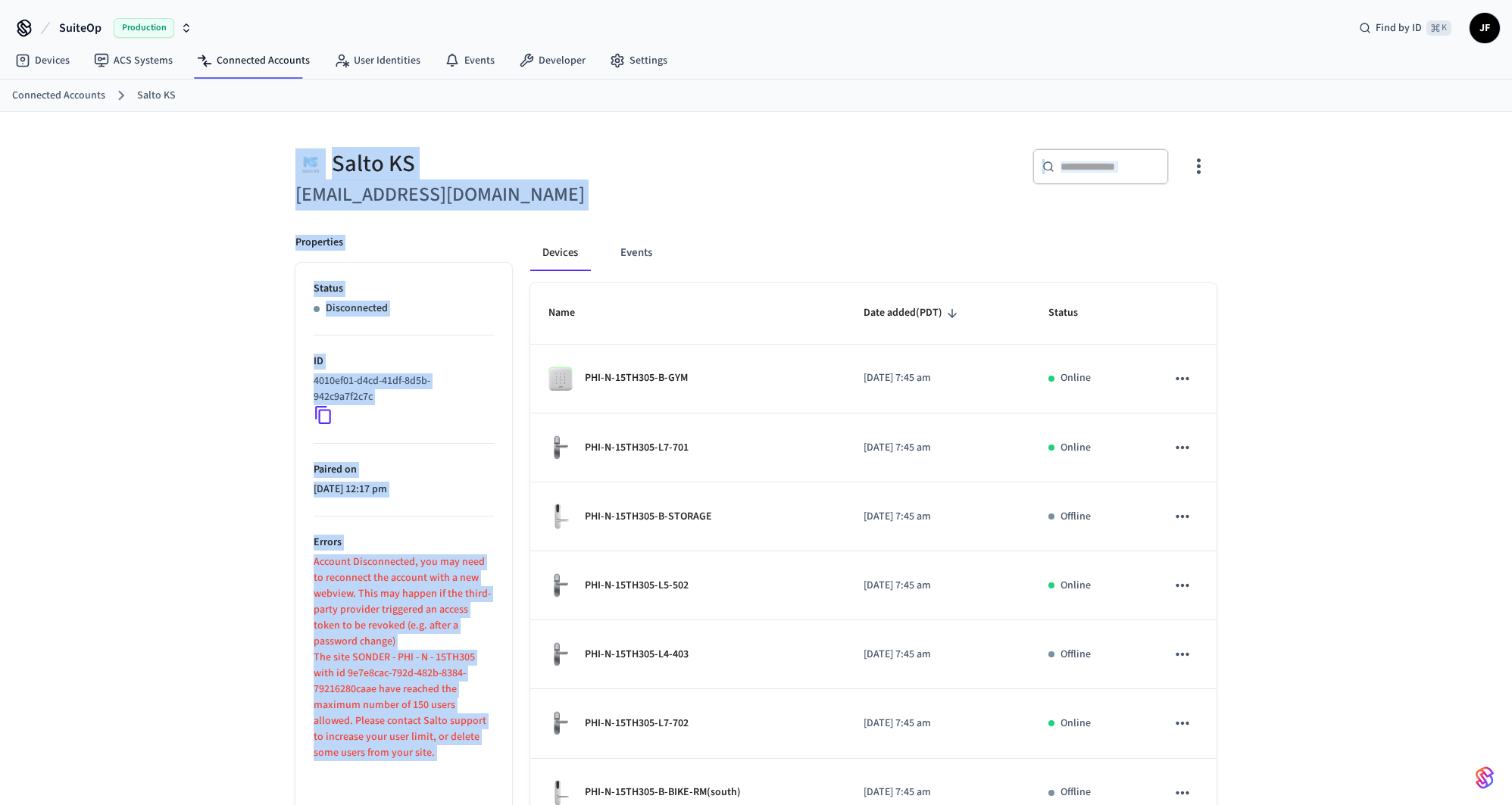
drag, startPoint x: 514, startPoint y: 216, endPoint x: 186, endPoint y: 161, distance: 332.6
click at [187, 161] on div "Salto KS it@staysosuite.com ​ ​ Properties Status Disconnected ID 4010ef01-d4cd…" at bounding box center [756, 610] width 1512 height 996
click at [186, 161] on div "Salto KS it@staysosuite.com ​ ​ Properties Status Disconnected ID 4010ef01-d4cd…" at bounding box center [756, 610] width 1512 height 996
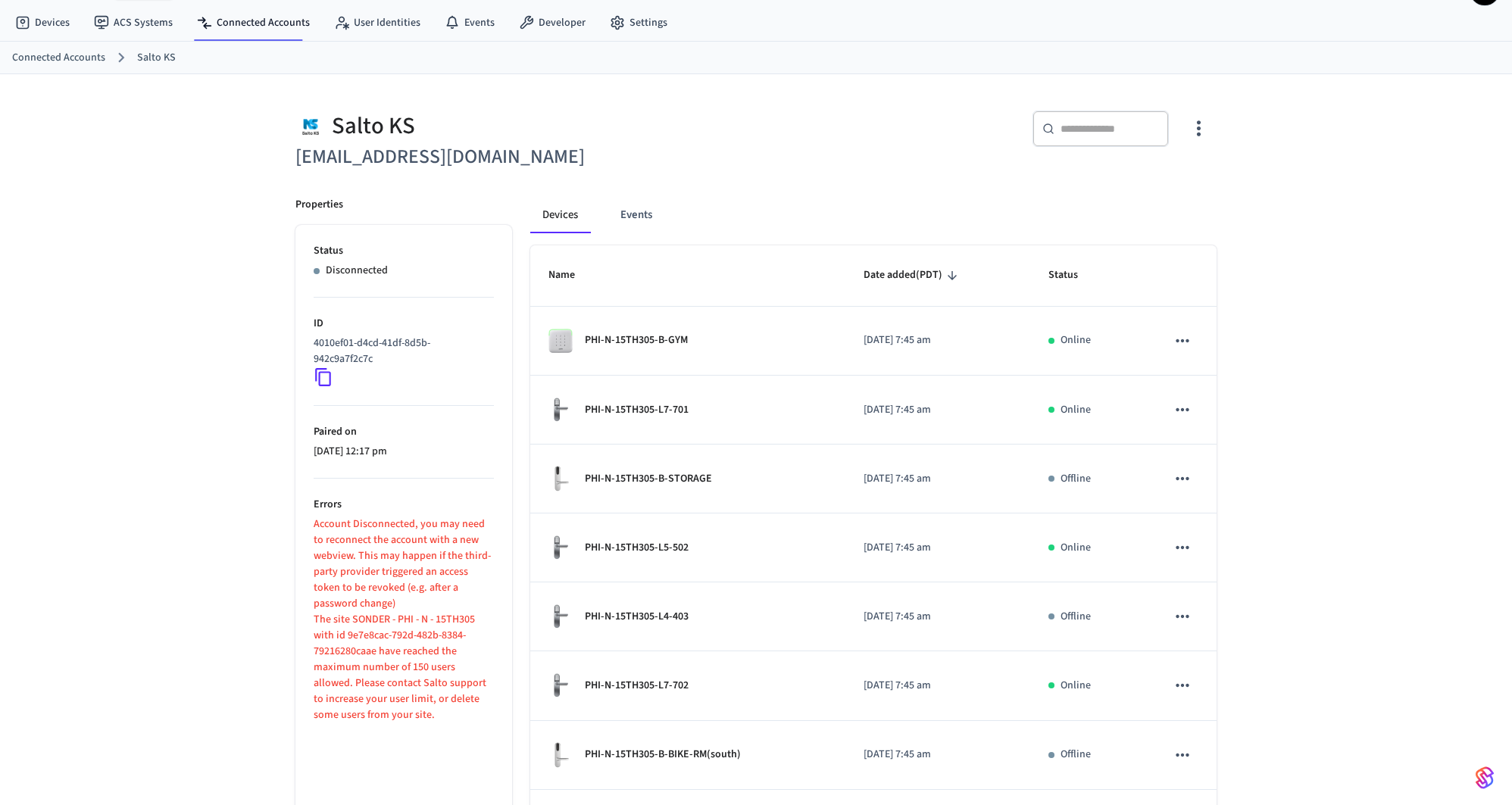
scroll to position [40, 0]
click at [334, 161] on h6 "it@staysosuite.com" at bounding box center [521, 155] width 452 height 31
click at [432, 156] on h6 "it@staysosuite.com" at bounding box center [521, 155] width 452 height 31
copy h6 "staysosuite.com"
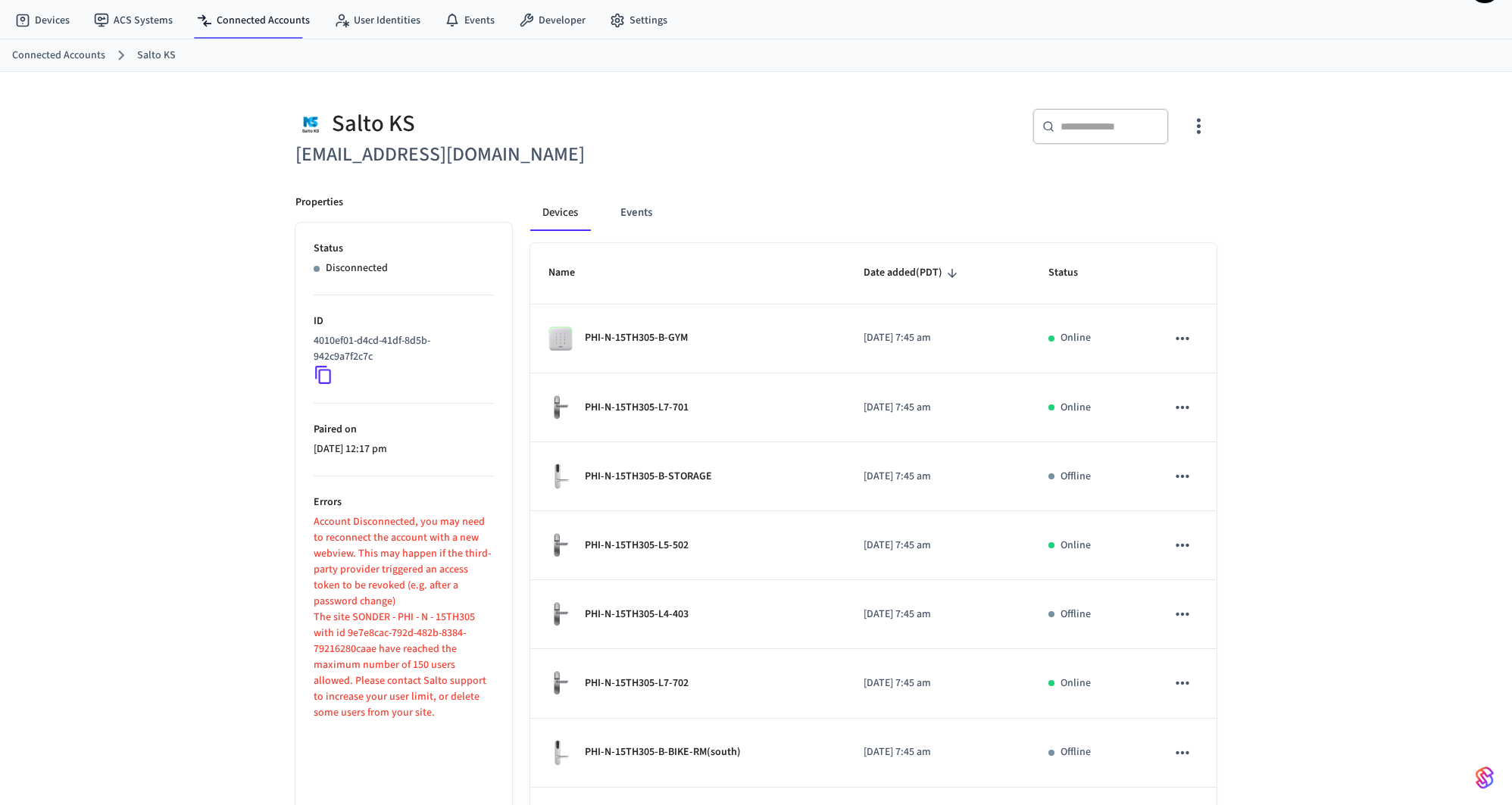
click at [804, 130] on div "​ ​" at bounding box center [991, 132] width 452 height 48
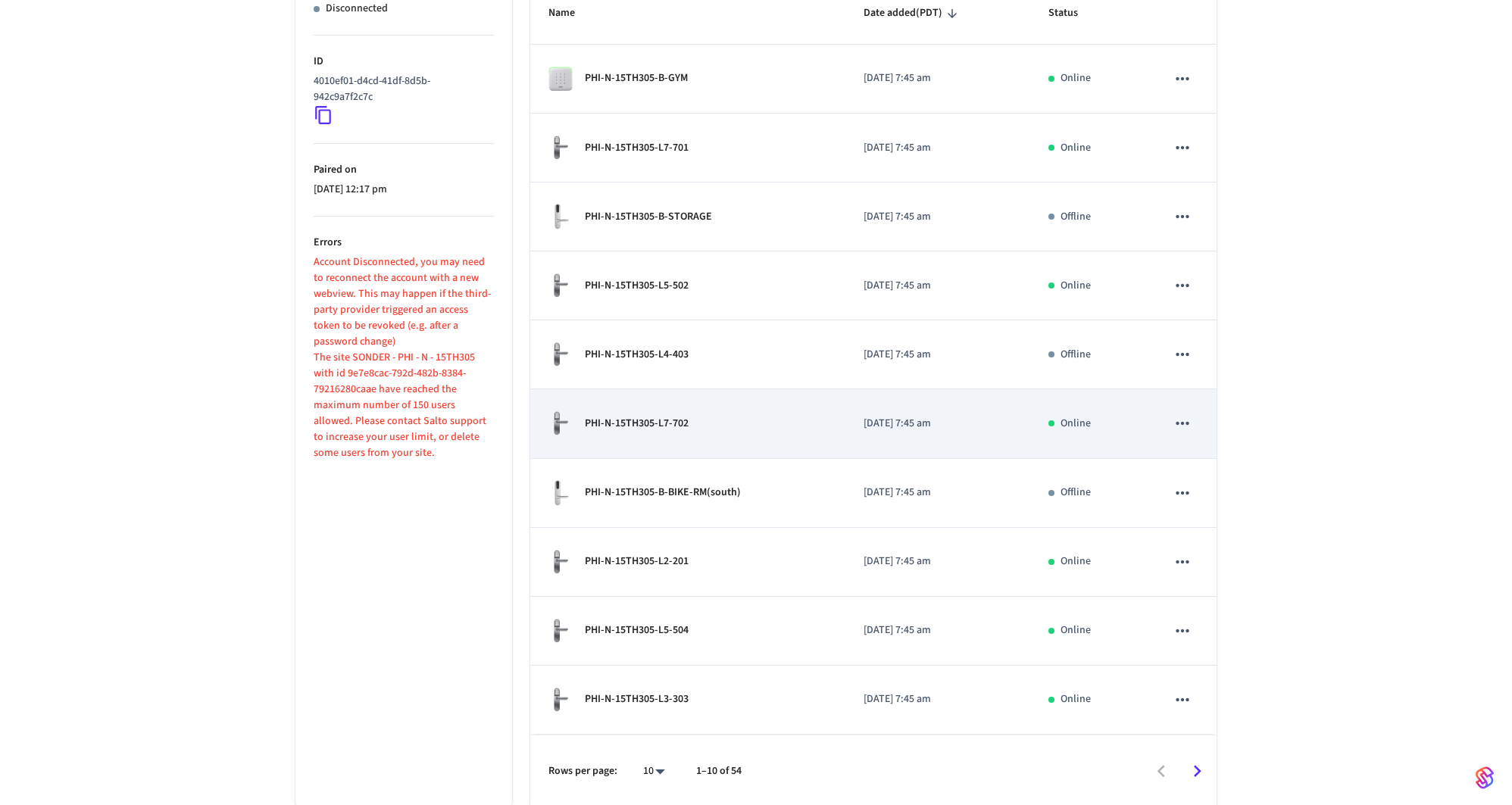
scroll to position [0, 0]
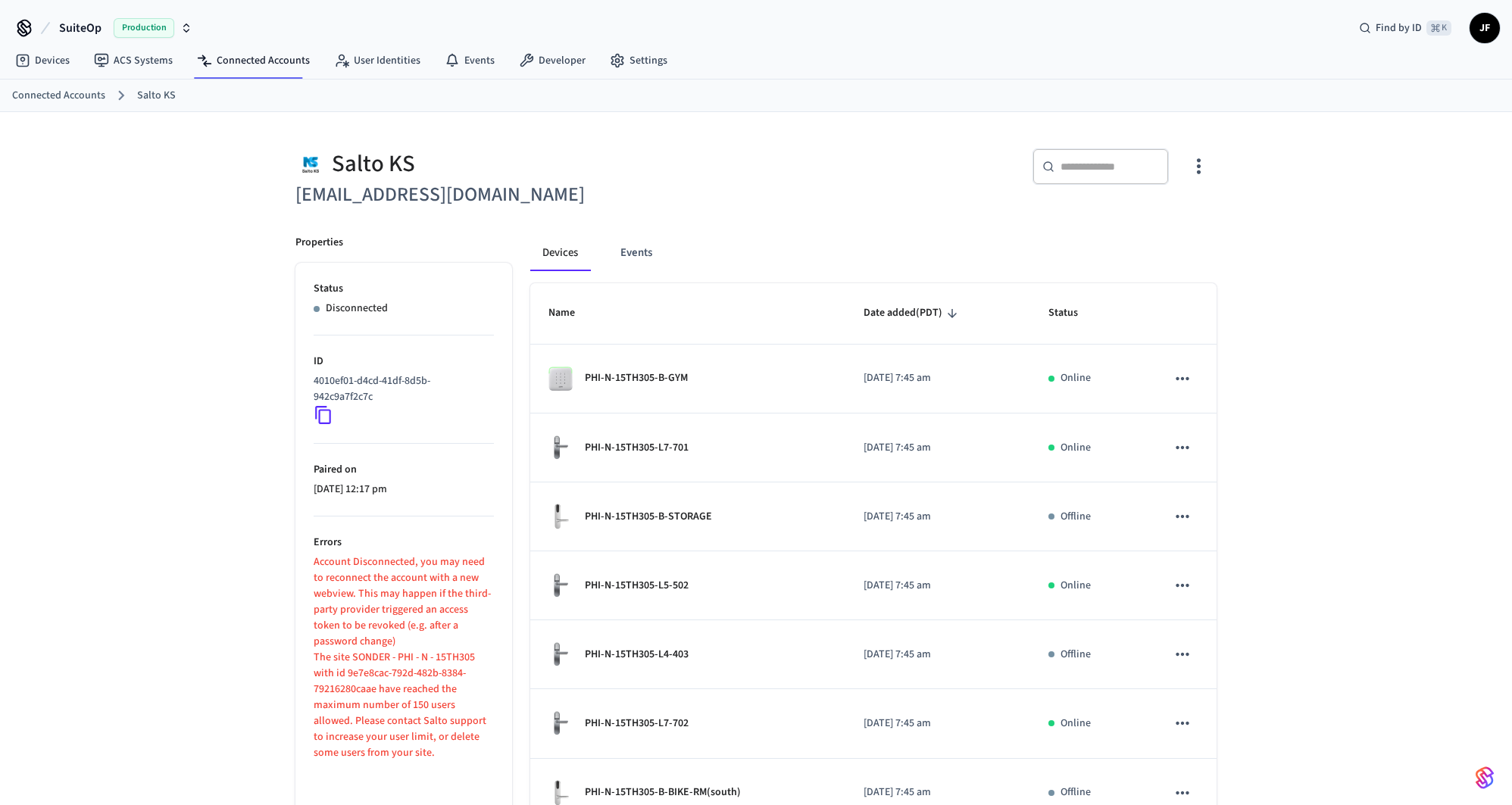
click at [633, 159] on div "Salto KS" at bounding box center [521, 164] width 452 height 31
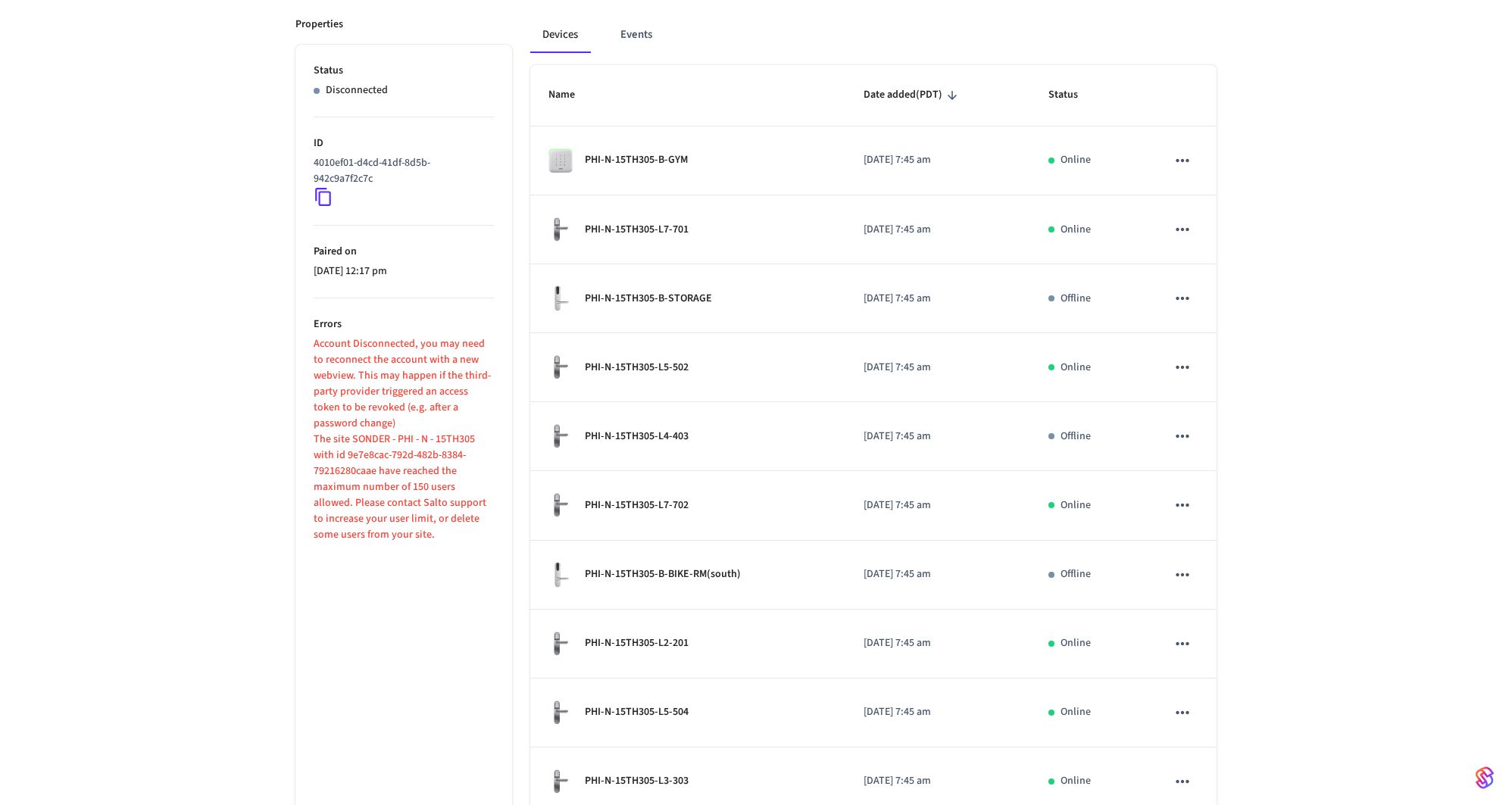
scroll to position [207, 0]
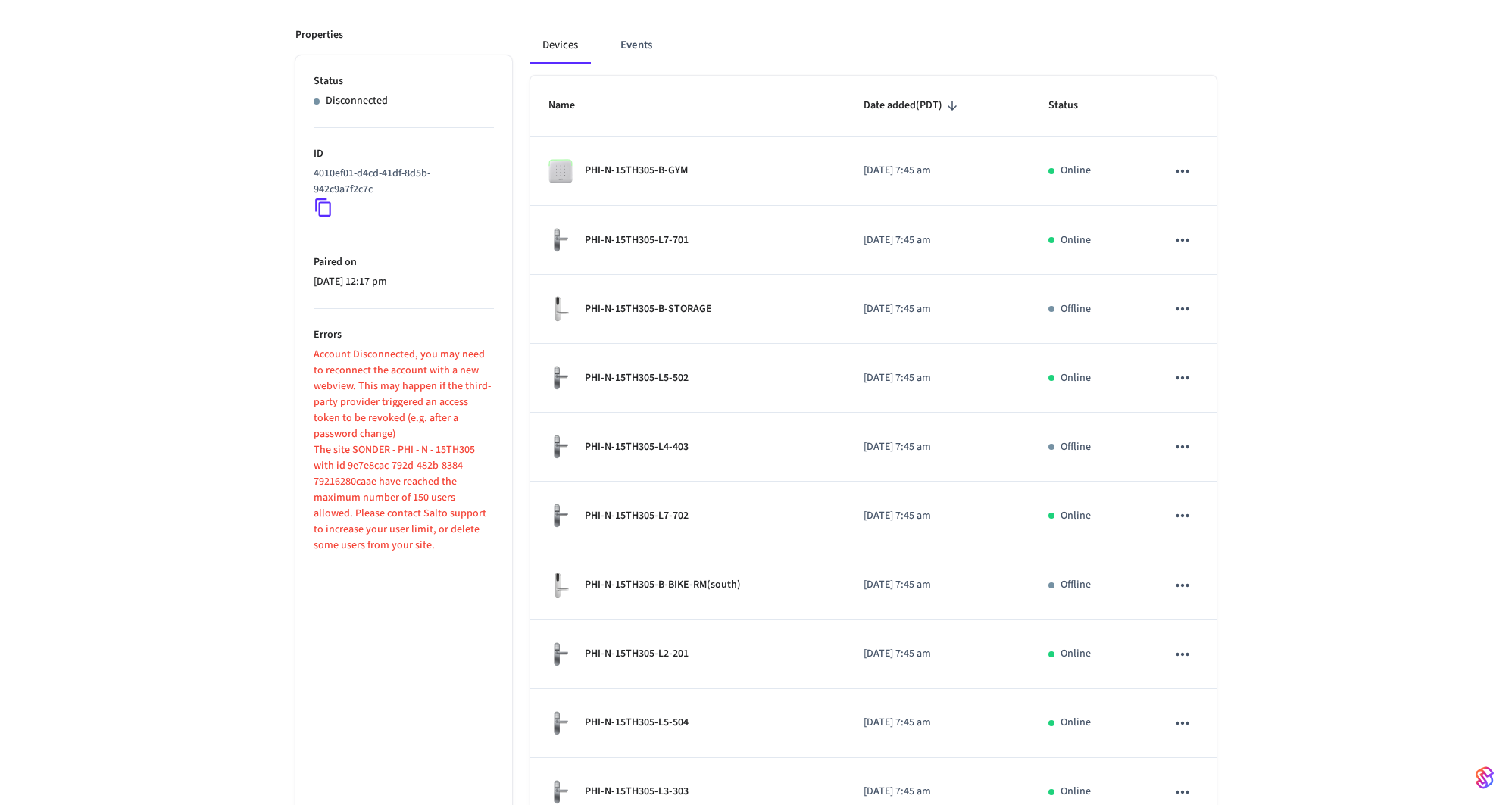
click at [326, 206] on icon at bounding box center [323, 207] width 19 height 19
click at [632, 51] on button "Events" at bounding box center [636, 44] width 56 height 36
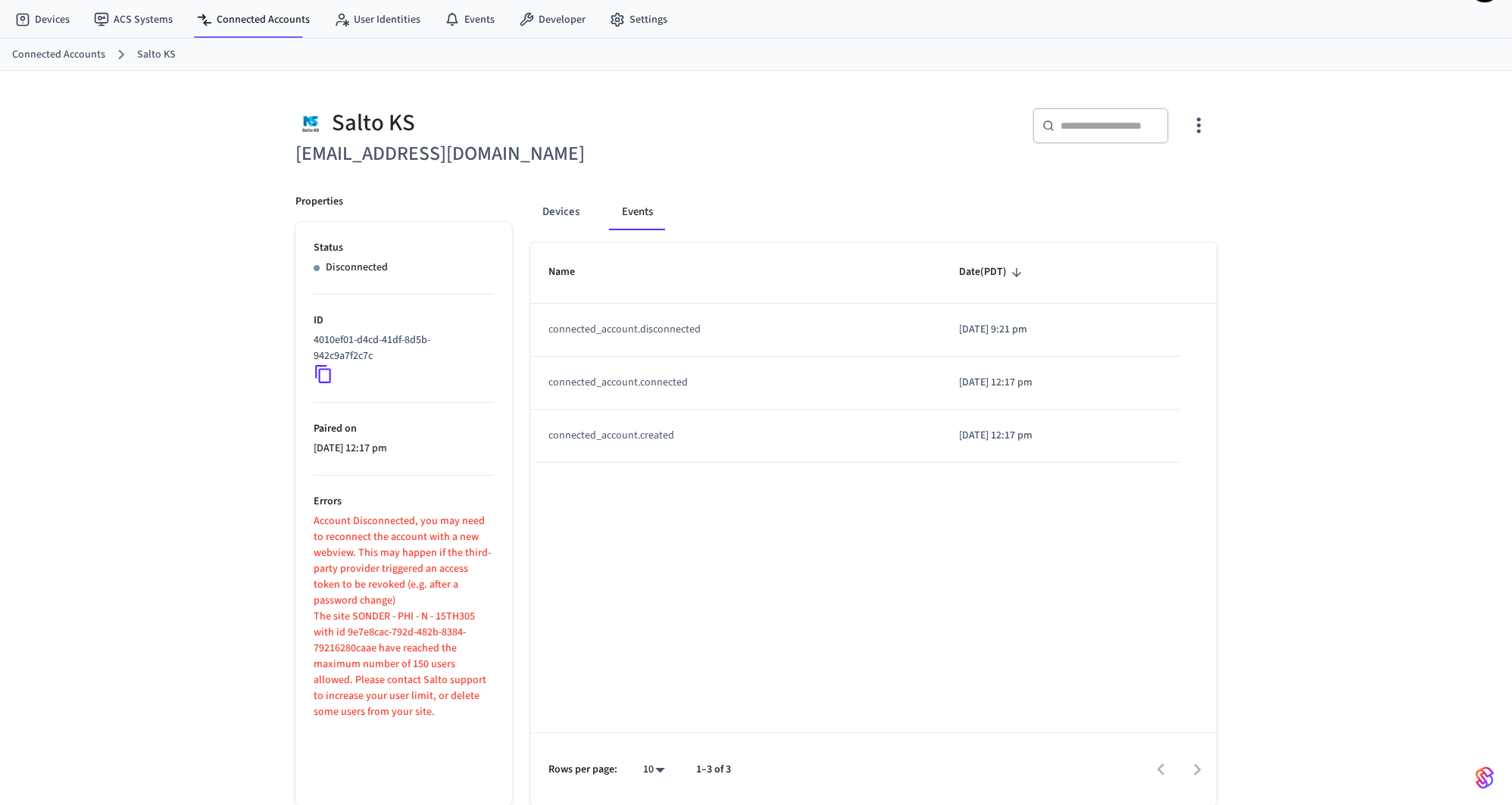
click at [707, 99] on div "Salto KS it@staysosuite.com" at bounding box center [512, 130] width 469 height 80
click at [687, 85] on div "Salto KS it@staysosuite.com ​ ​ Properties Status Disconnected ID 4010ef01-d4cd…" at bounding box center [756, 439] width 970 height 735
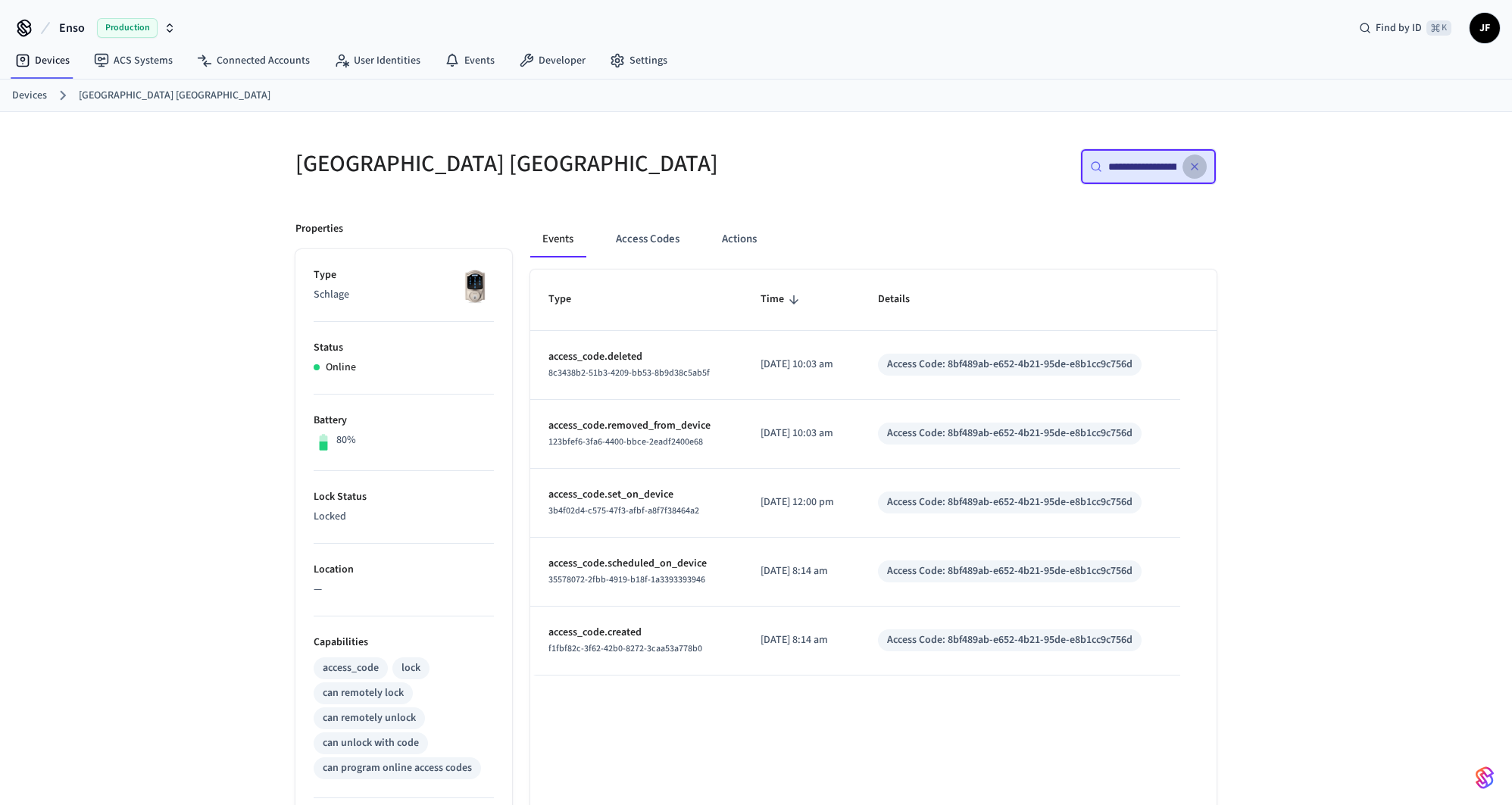
click at [1194, 163] on icon "button" at bounding box center [1194, 167] width 12 height 12
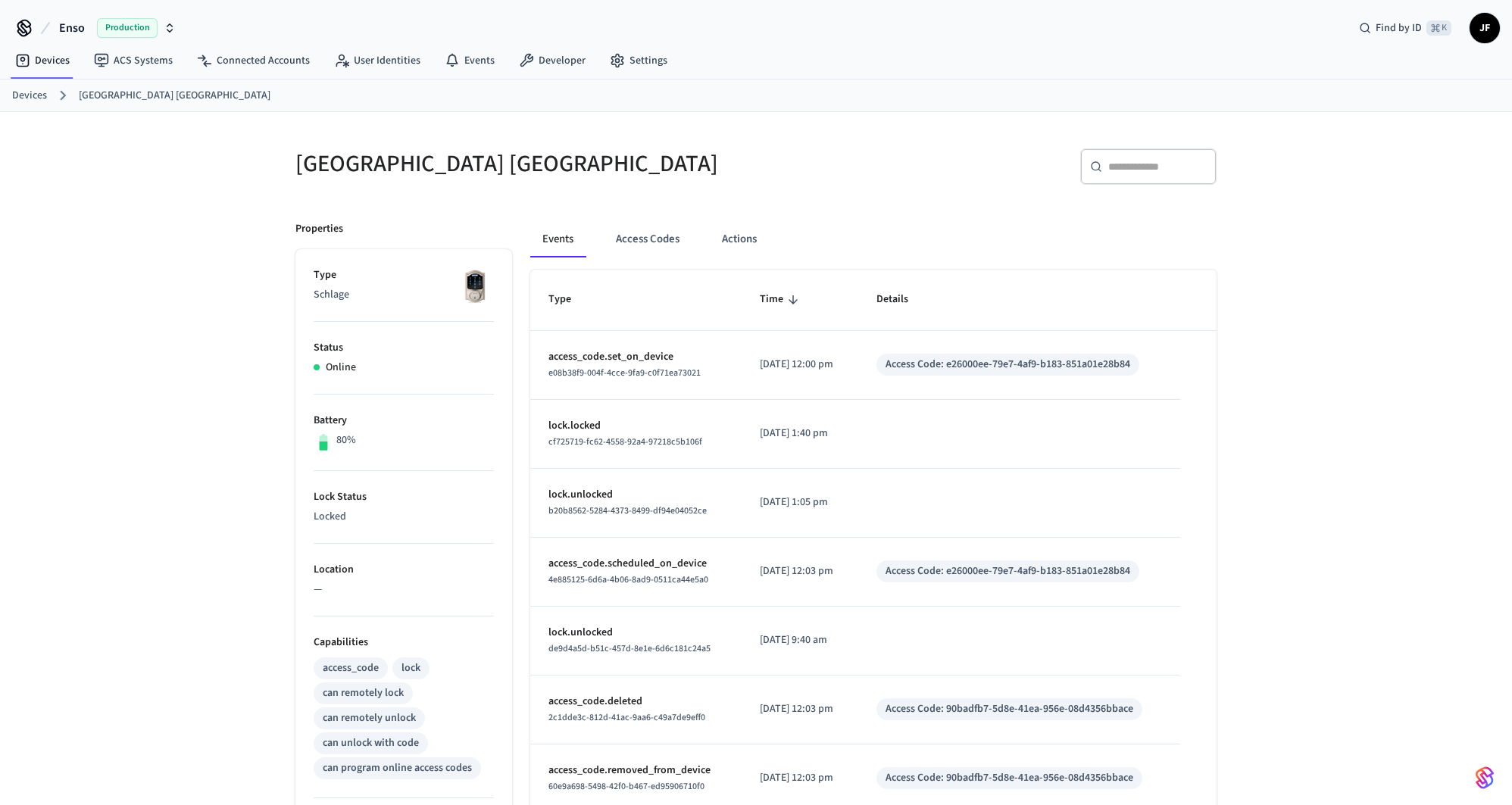
click at [963, 146] on div "​ ​" at bounding box center [981, 164] width 469 height 67
